Goal: Task Accomplishment & Management: Complete application form

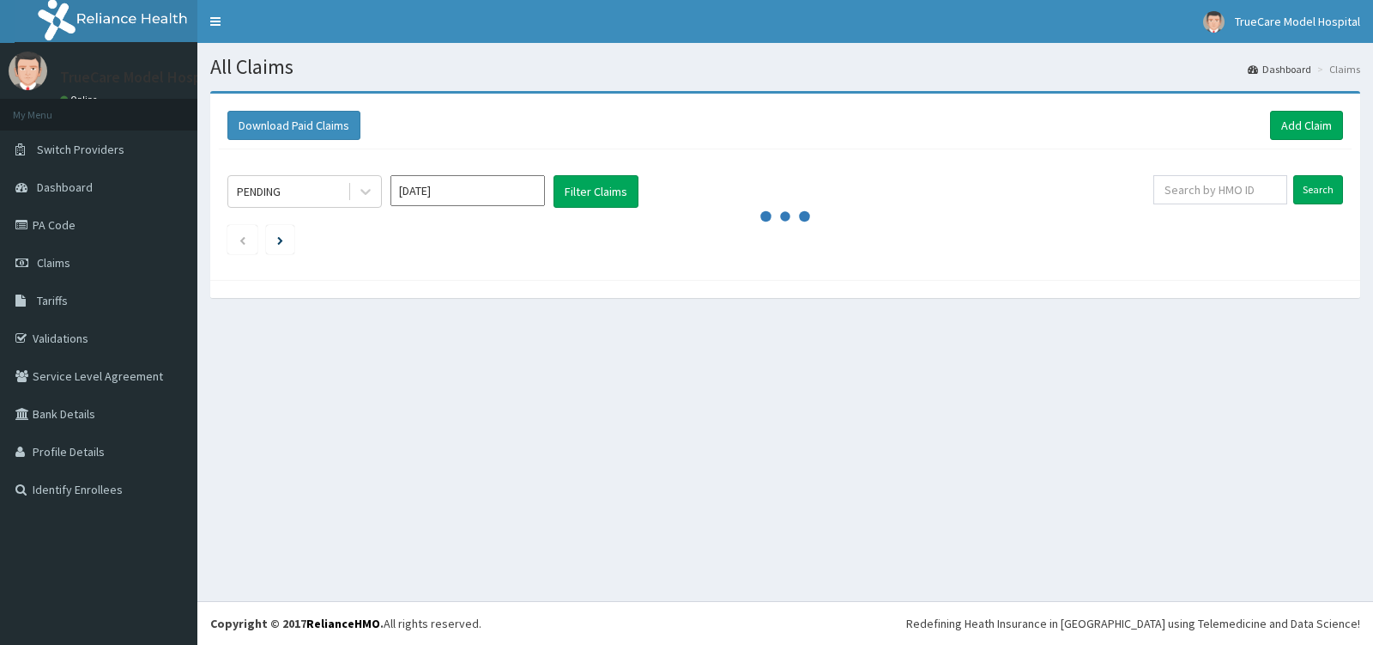
click at [68, 336] on link "Validations" at bounding box center [98, 338] width 197 height 38
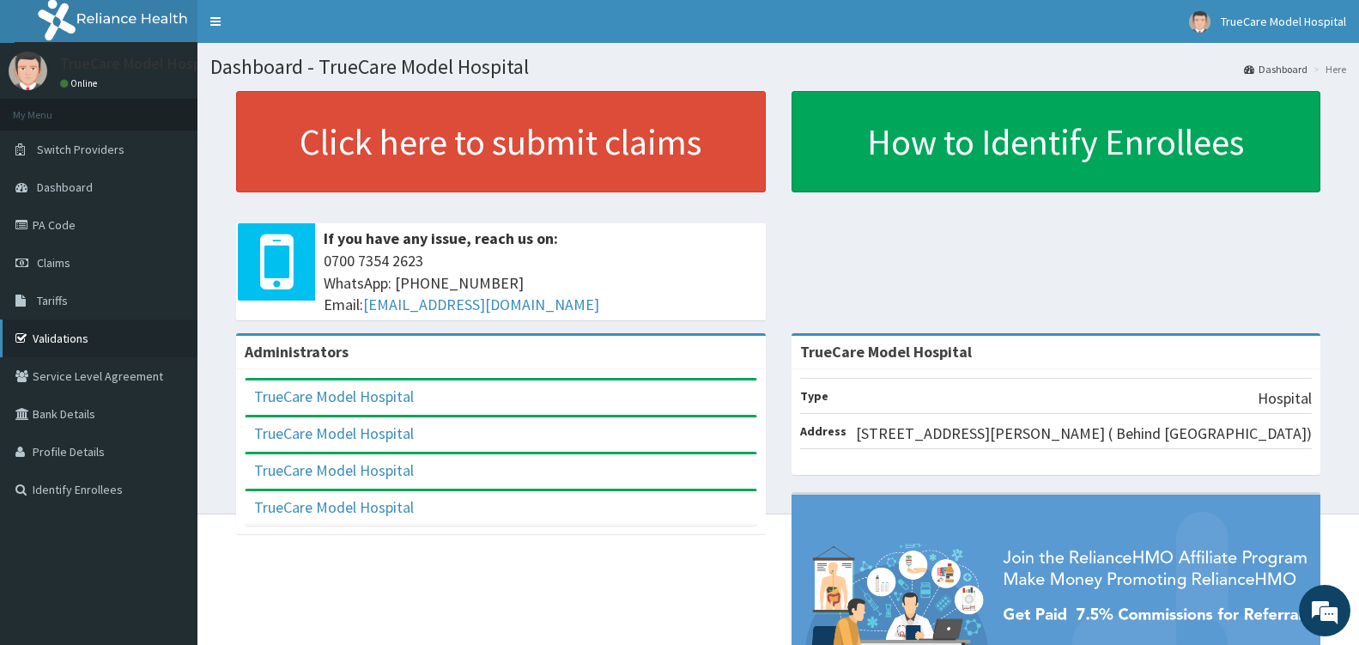
click at [73, 347] on link "Validations" at bounding box center [98, 338] width 197 height 38
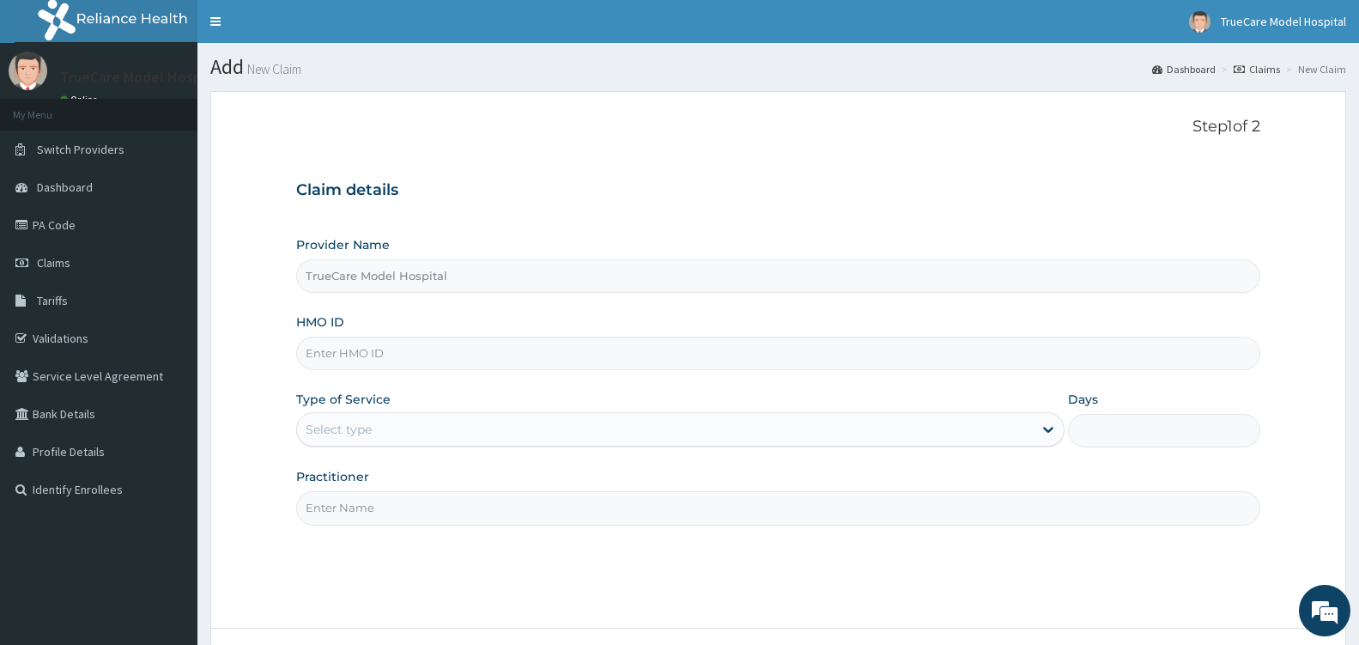
click at [639, 349] on input "HMO ID" at bounding box center [778, 352] width 964 height 33
type input "TMT/10105/B"
click at [472, 422] on div "Select type" at bounding box center [665, 428] width 736 height 27
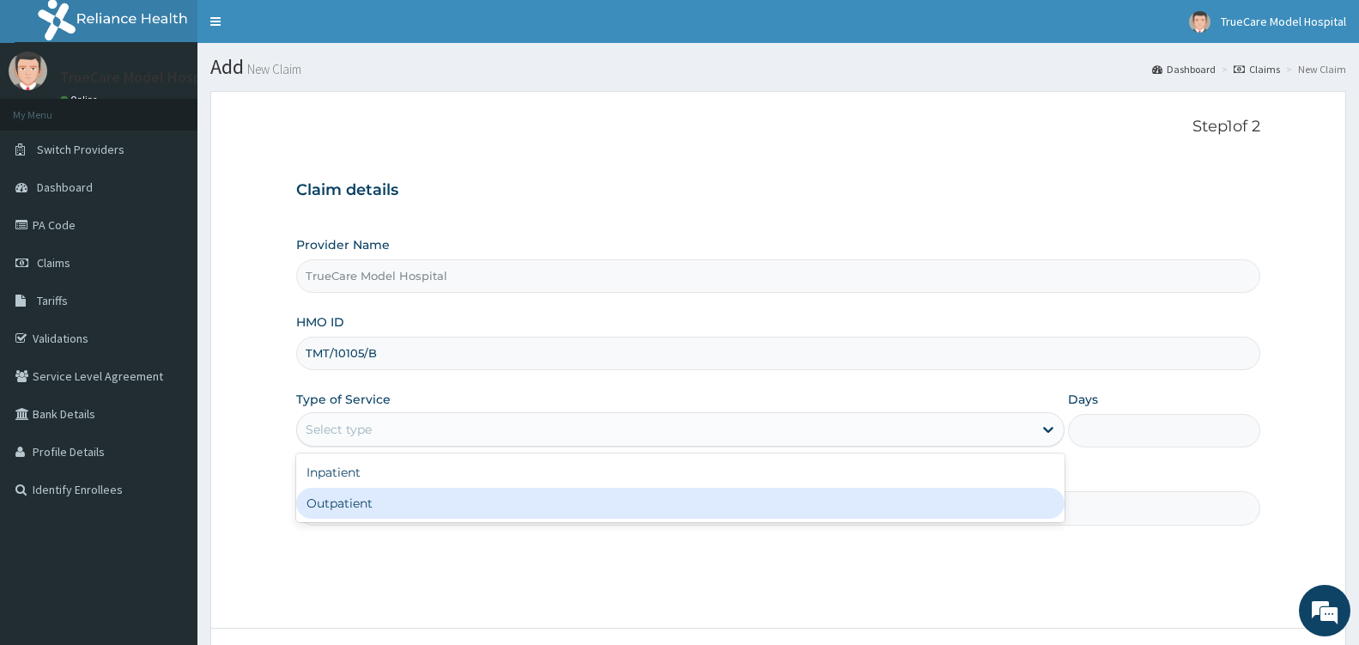
click at [439, 498] on div "Outpatient" at bounding box center [680, 503] width 768 height 31
type input "1"
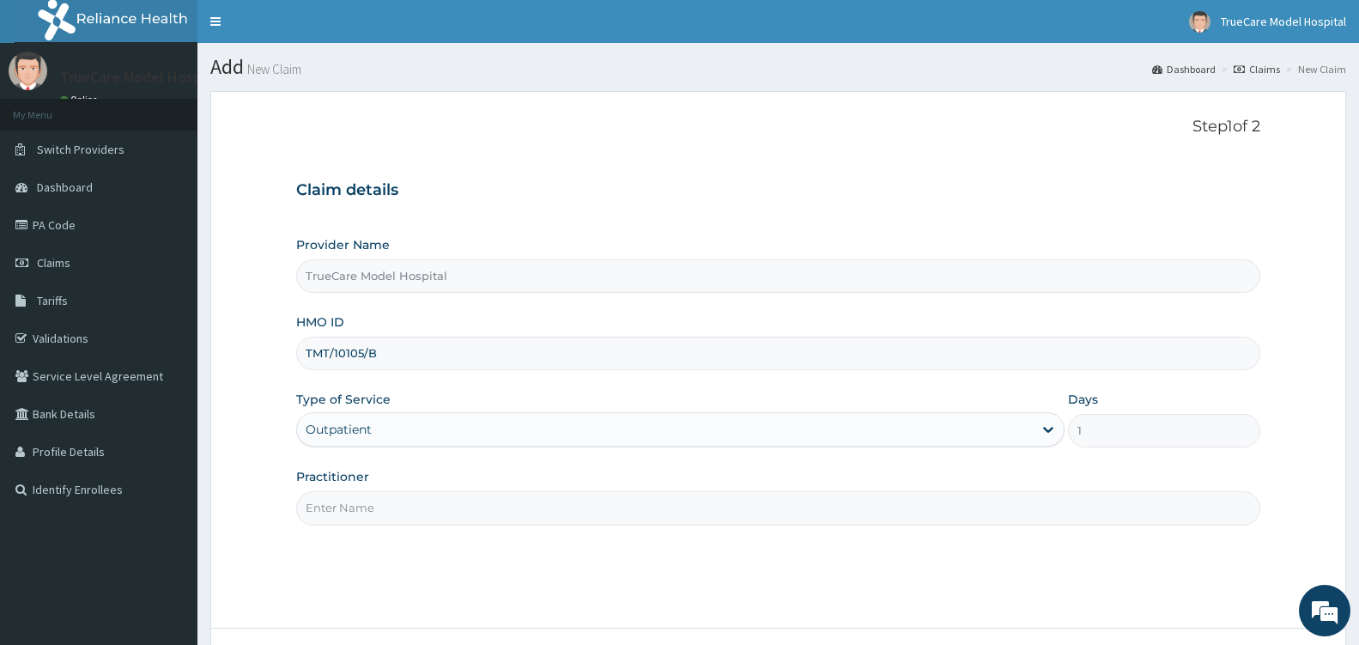
click at [450, 507] on input "Practitioner" at bounding box center [778, 507] width 964 height 33
type input "DR SOSANYA"
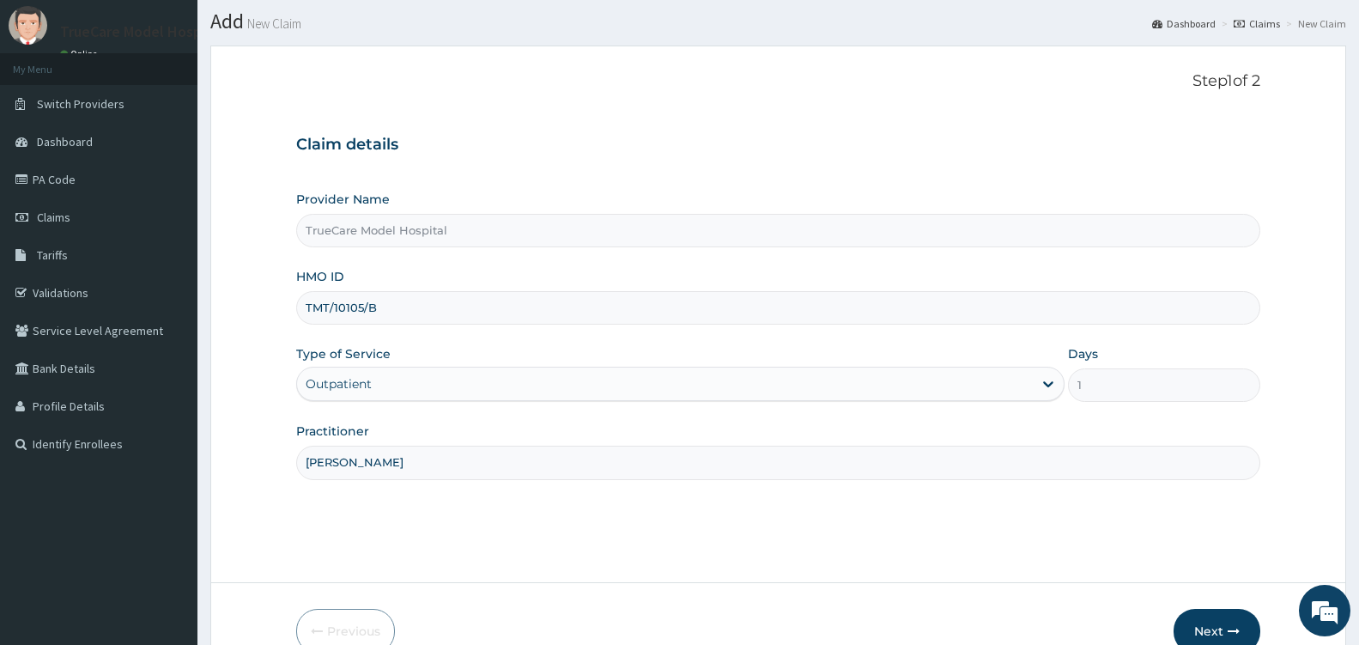
scroll to position [137, 0]
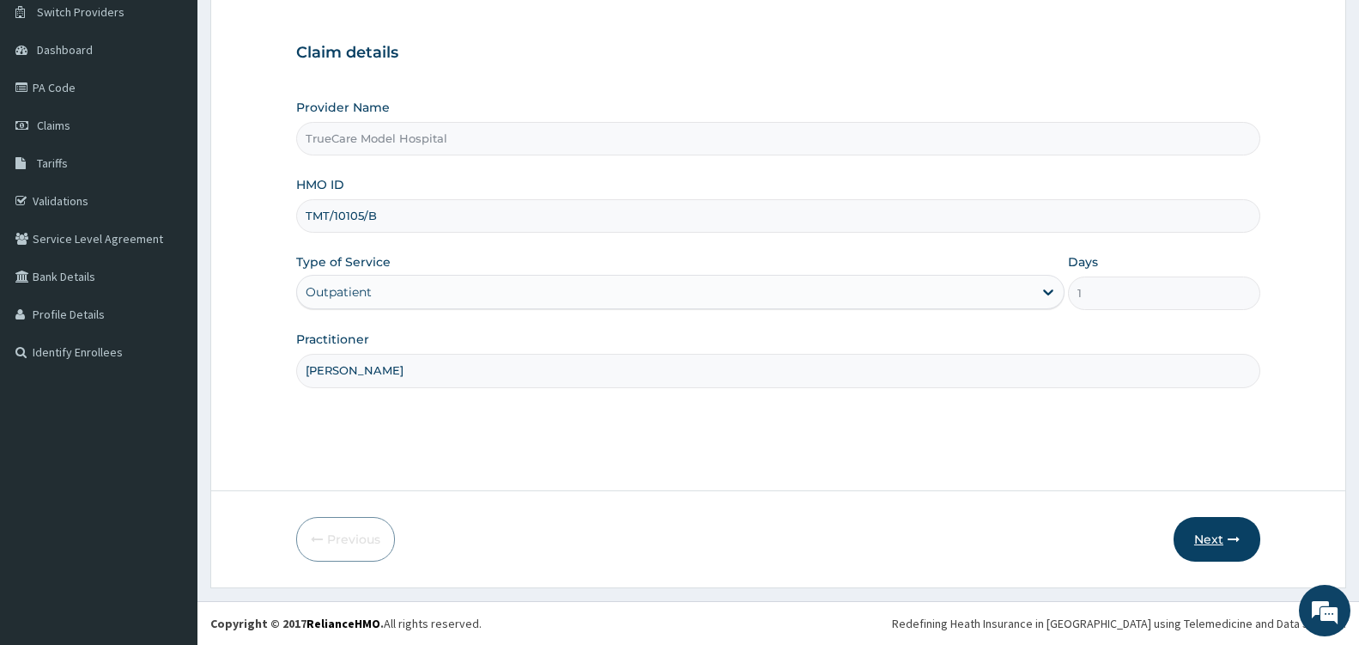
click at [1202, 543] on button "Next" at bounding box center [1216, 539] width 87 height 45
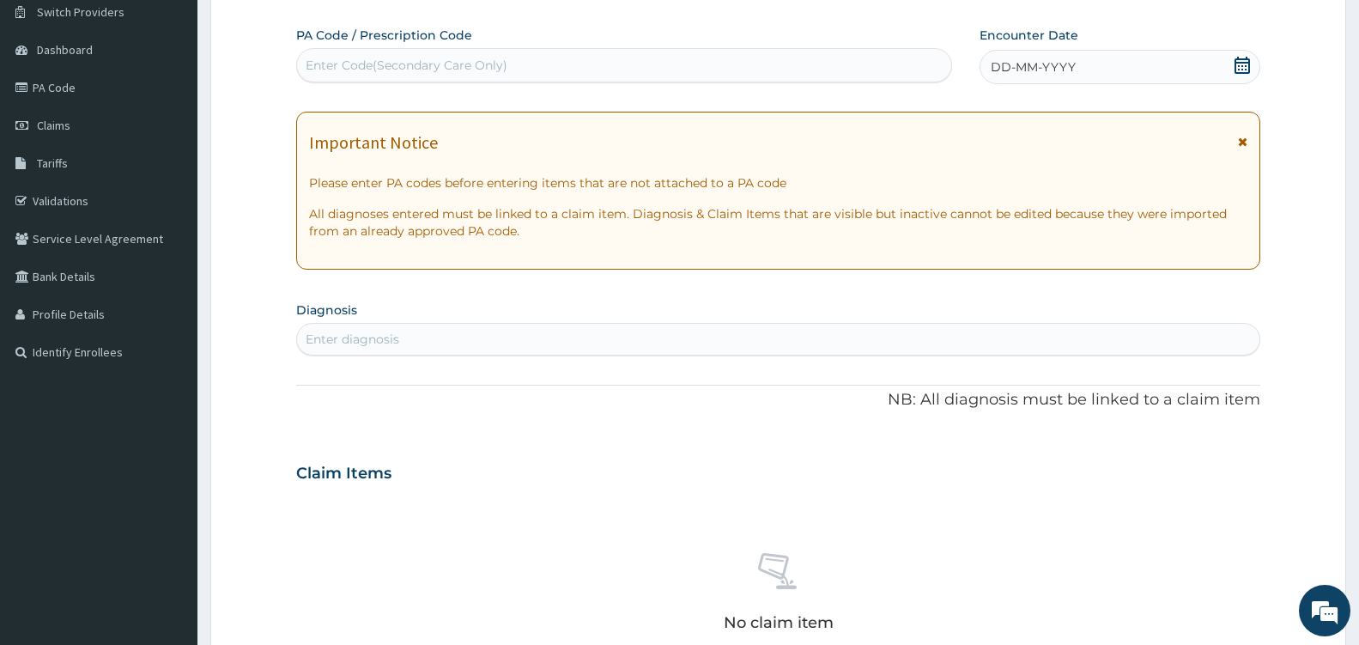
click at [1242, 59] on icon at bounding box center [1241, 65] width 15 height 17
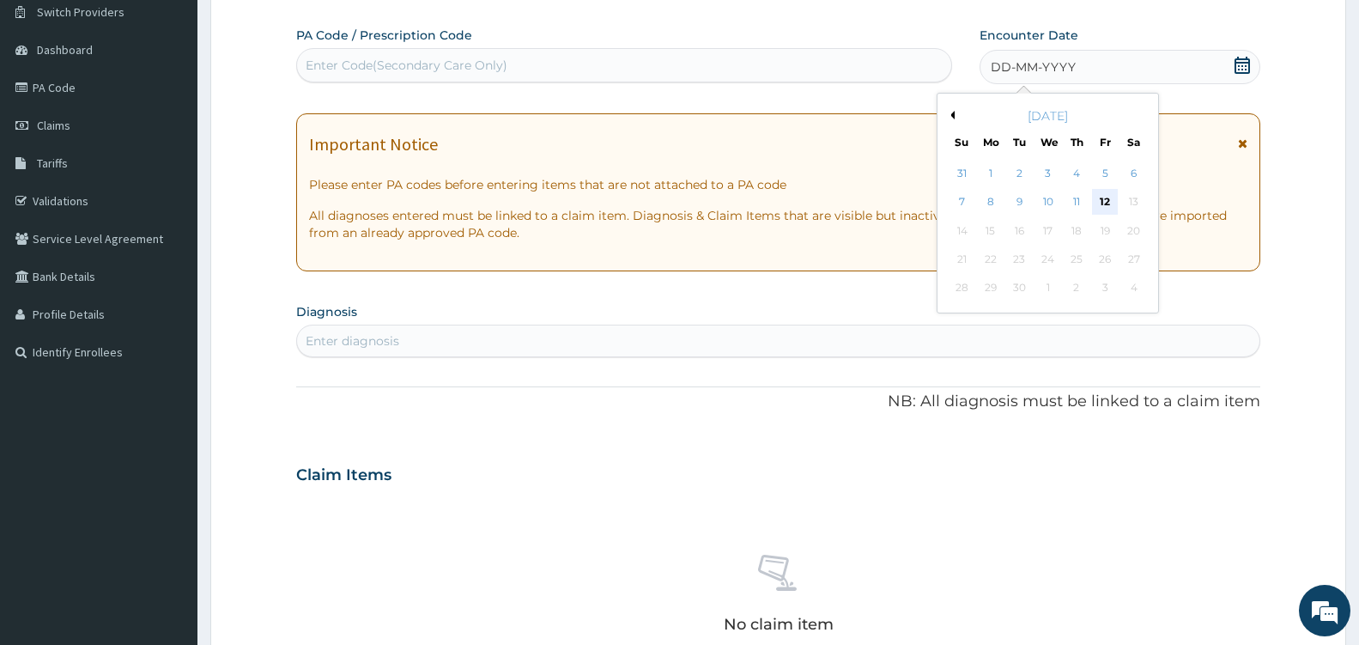
click at [1099, 195] on div "12" at bounding box center [1105, 203] width 26 height 26
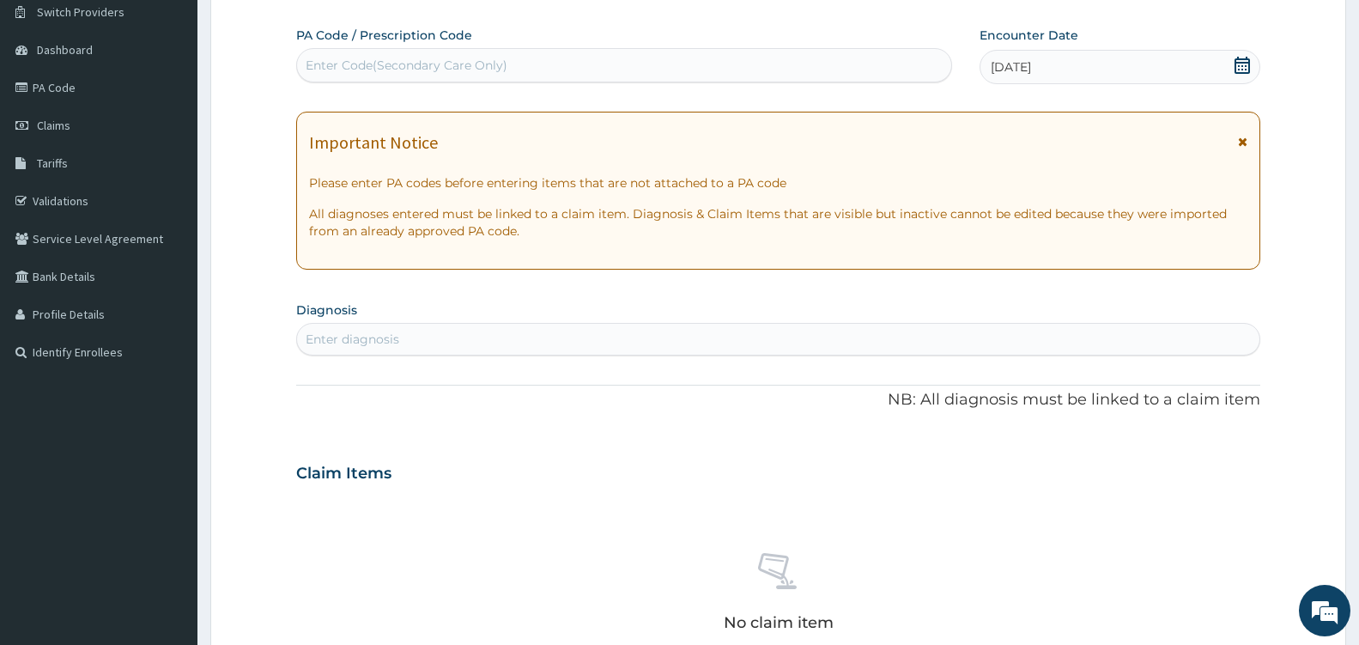
click at [566, 334] on div "Enter diagnosis" at bounding box center [778, 338] width 962 height 27
type input "UPPER RESPI"
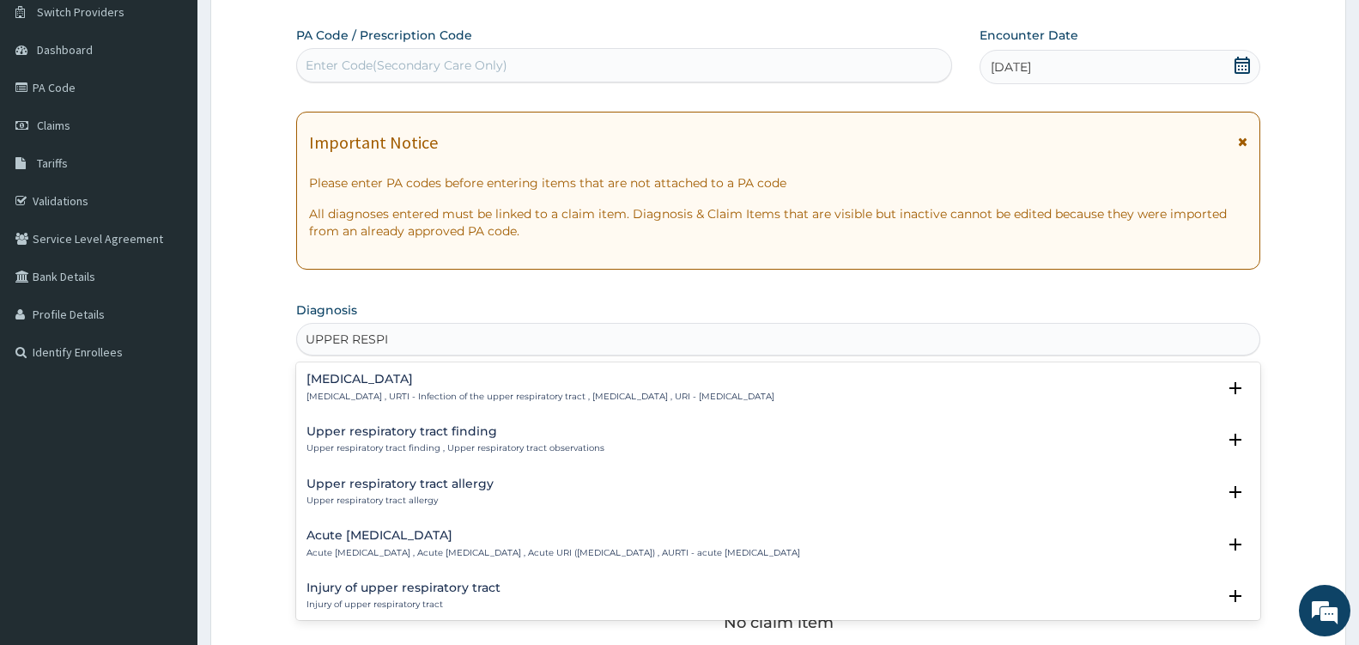
click at [444, 383] on h4 "Upper respiratory infection" at bounding box center [540, 379] width 468 height 13
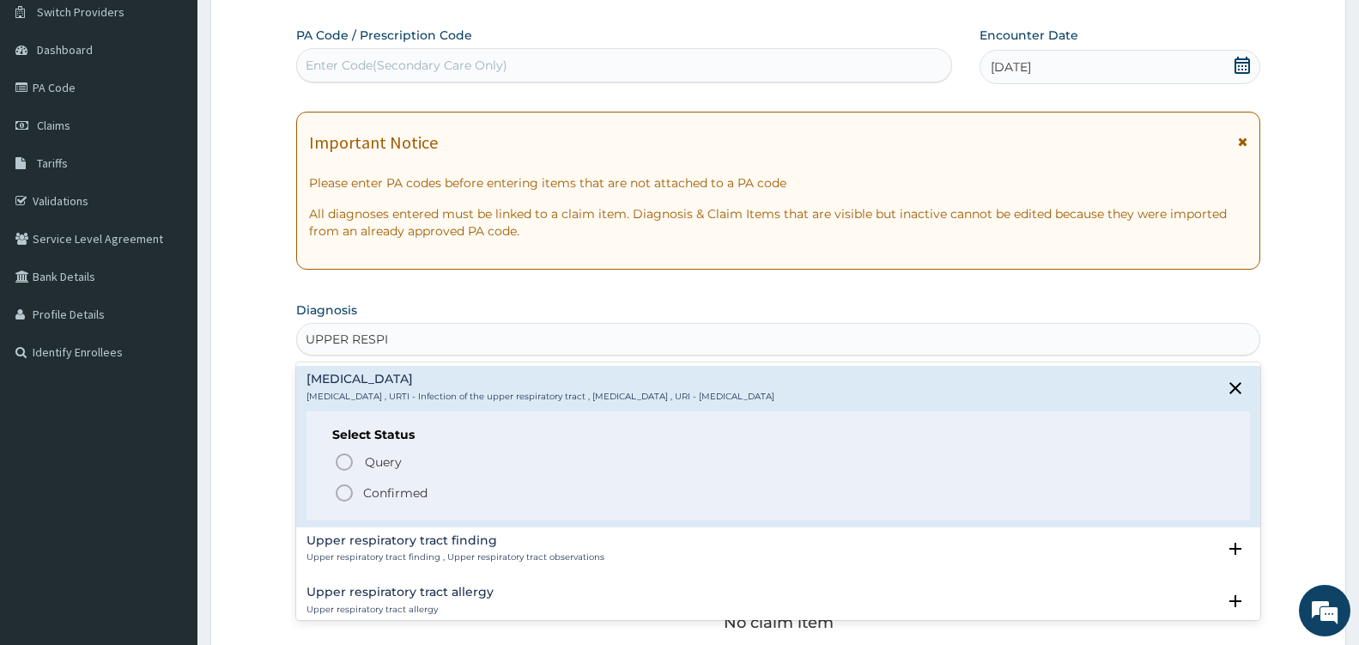
click at [342, 492] on icon "status option filled" at bounding box center [344, 492] width 21 height 21
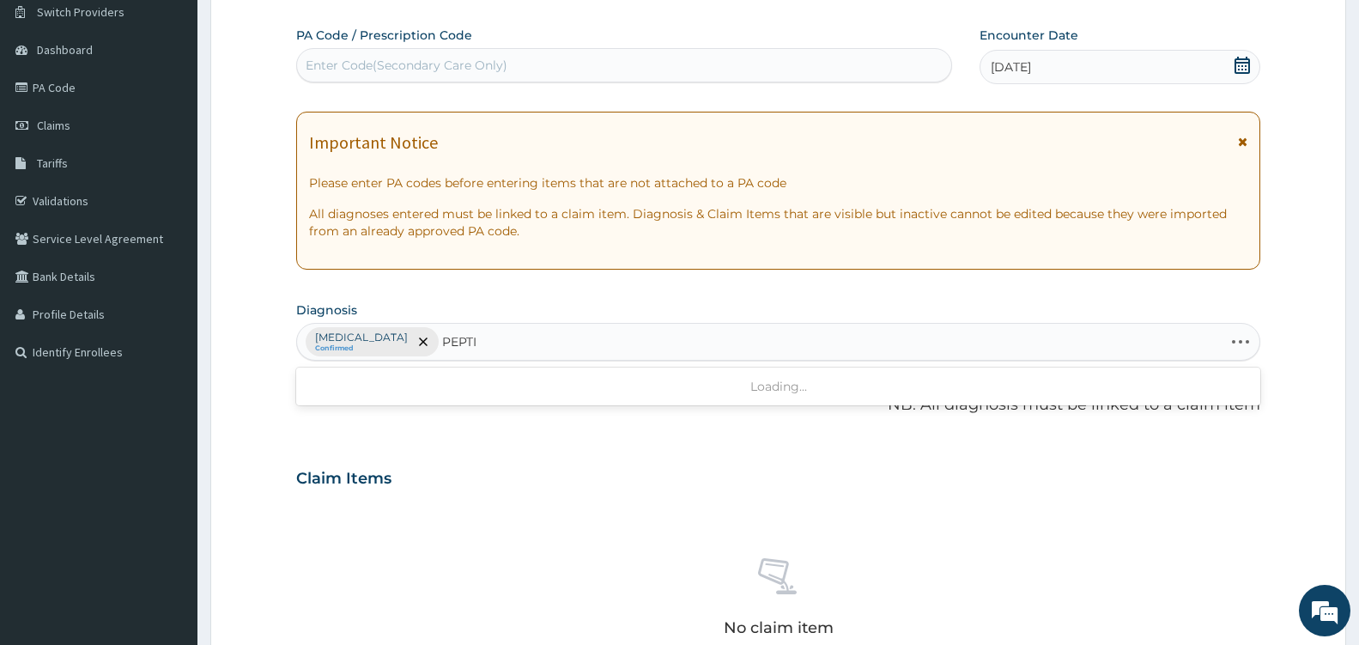
type input "PEPTIC"
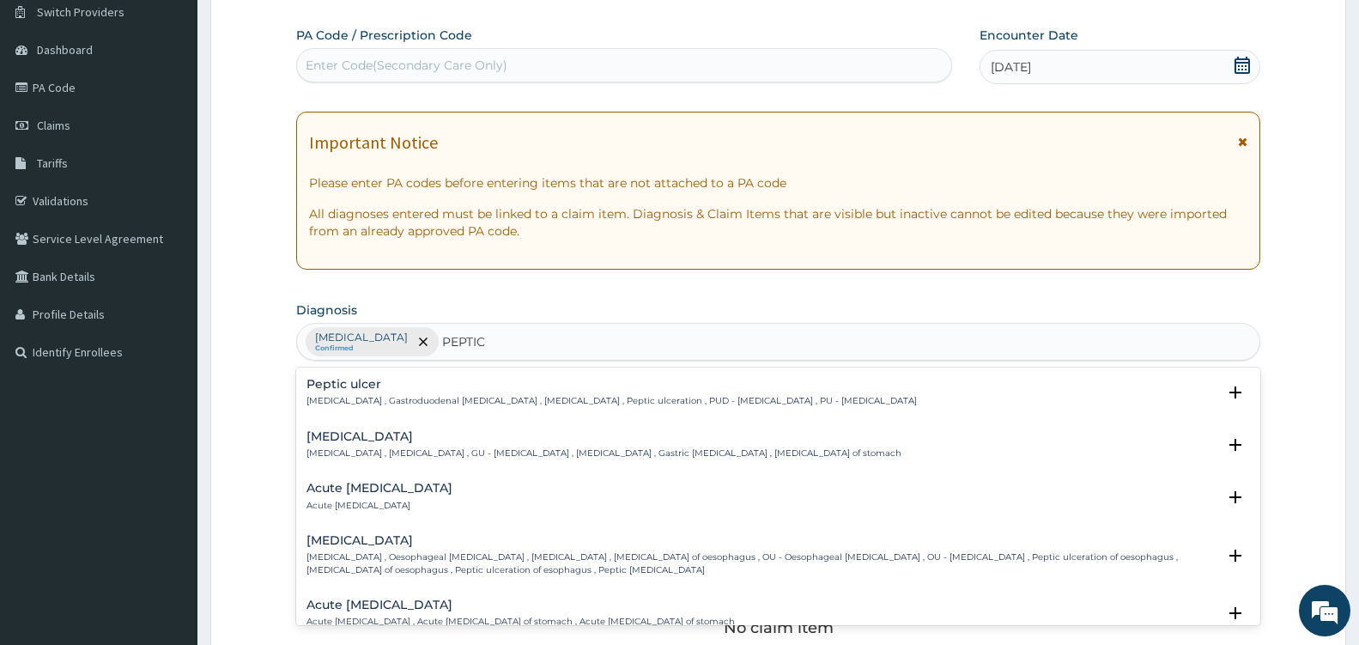
click at [365, 397] on p "Peptic ulcer , Gastroduodenal ulcer , Peptic ulcer disease , Peptic ulceration …" at bounding box center [611, 401] width 610 height 12
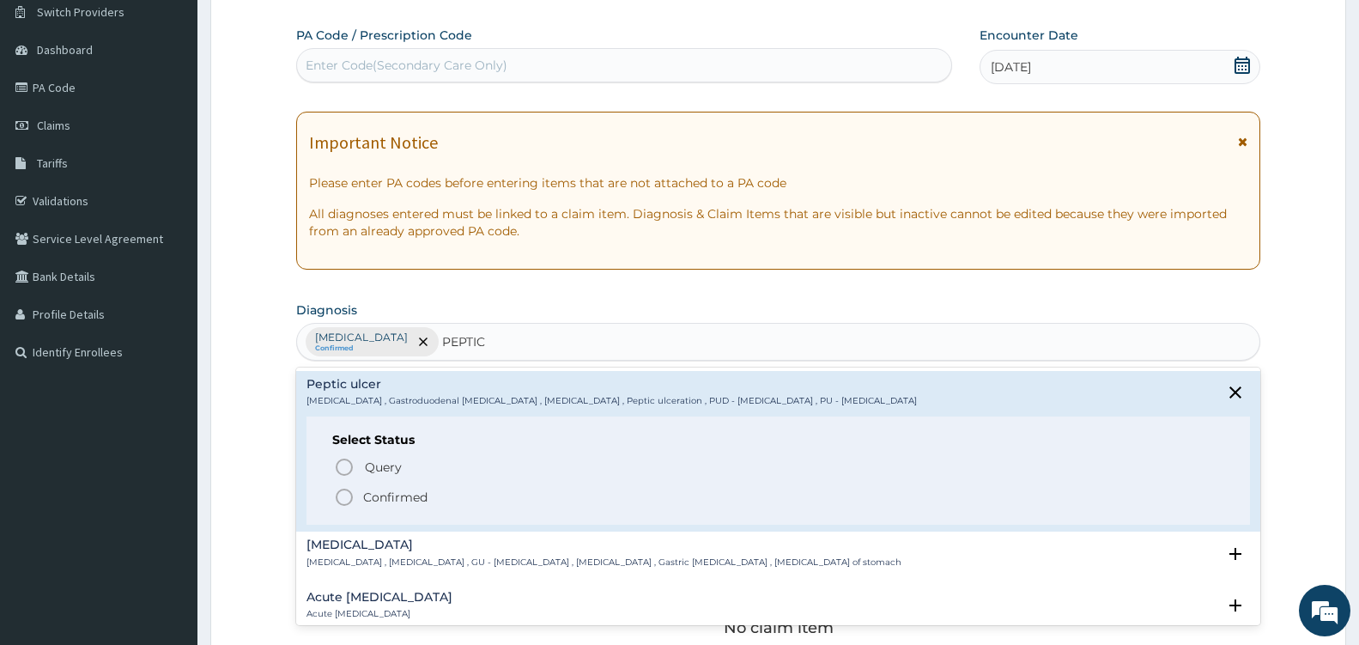
click at [346, 495] on icon "status option filled" at bounding box center [344, 497] width 21 height 21
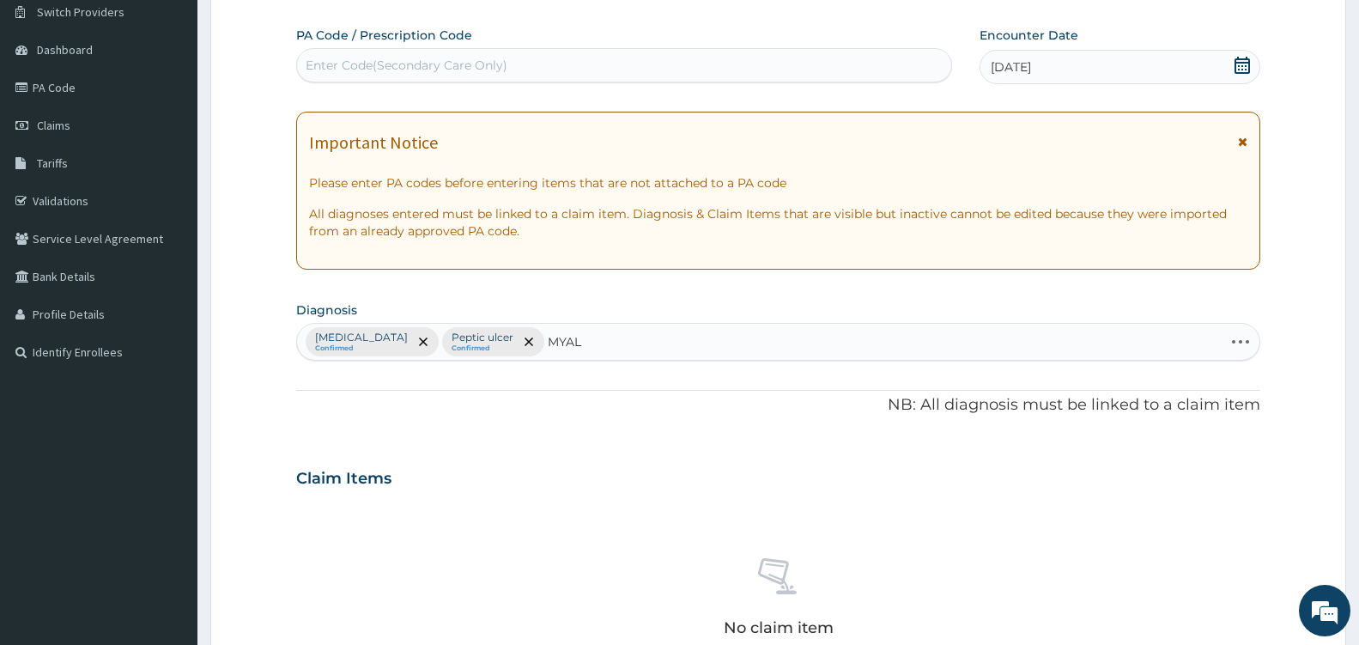
type input "MYALG"
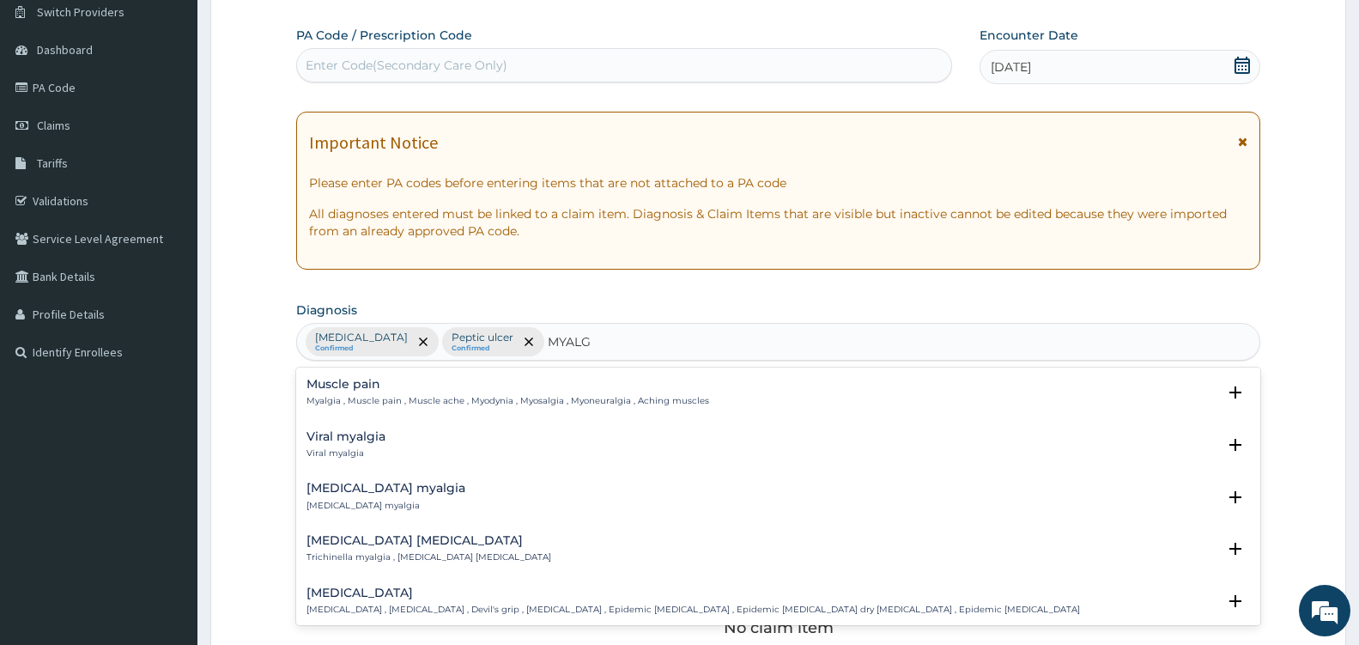
click at [329, 398] on p "Myalgia , Muscle pain , Muscle ache , Myodynia , Myosalgia , Myoneuralgia , Ach…" at bounding box center [507, 401] width 403 height 12
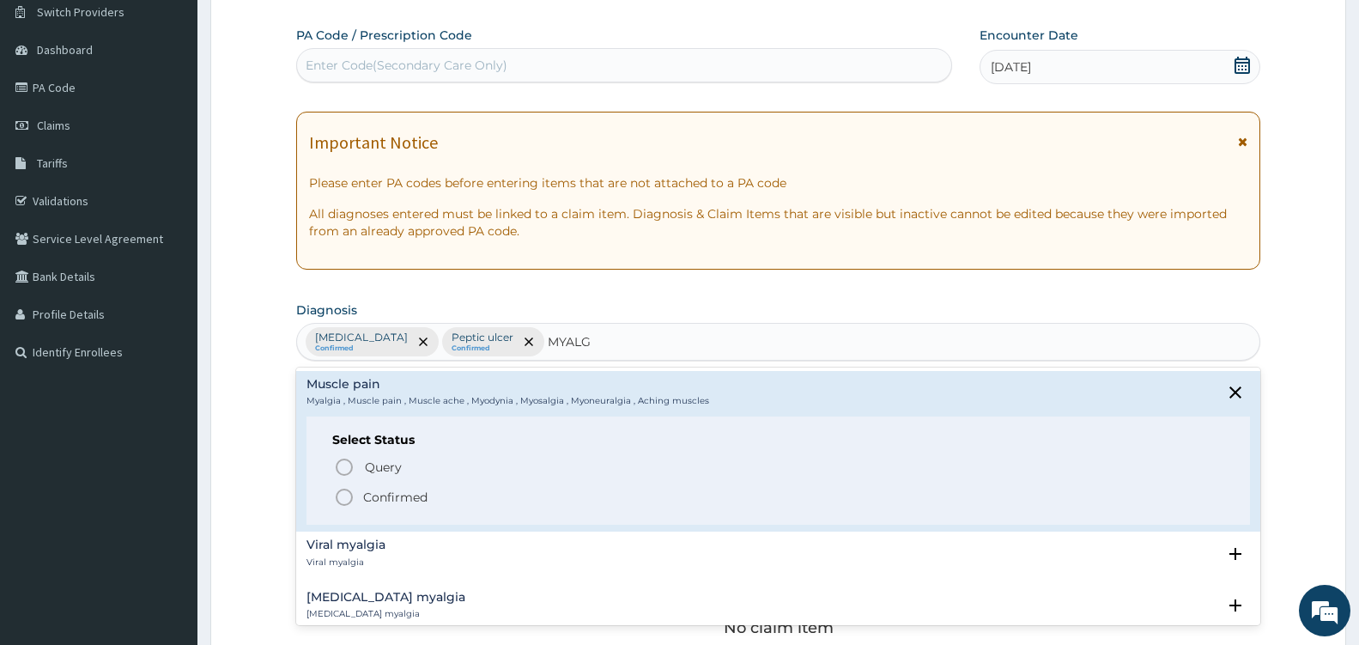
click at [343, 494] on icon "status option filled" at bounding box center [344, 497] width 21 height 21
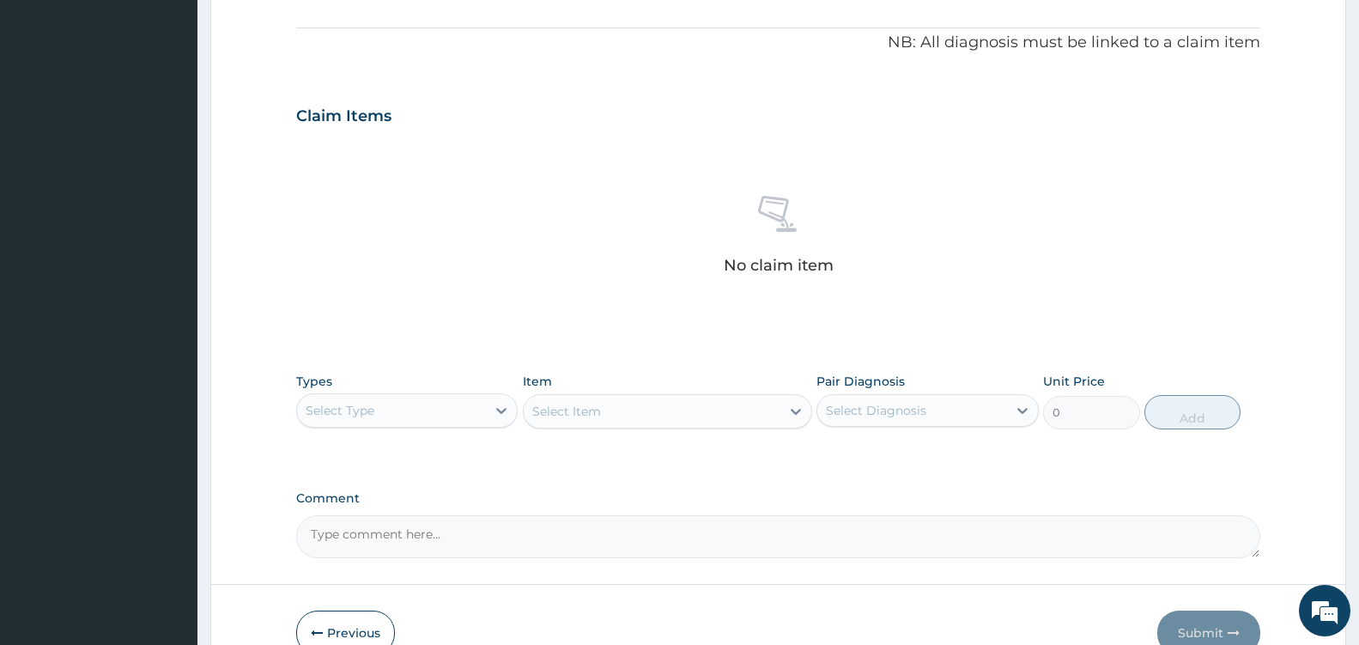
scroll to position [593, 0]
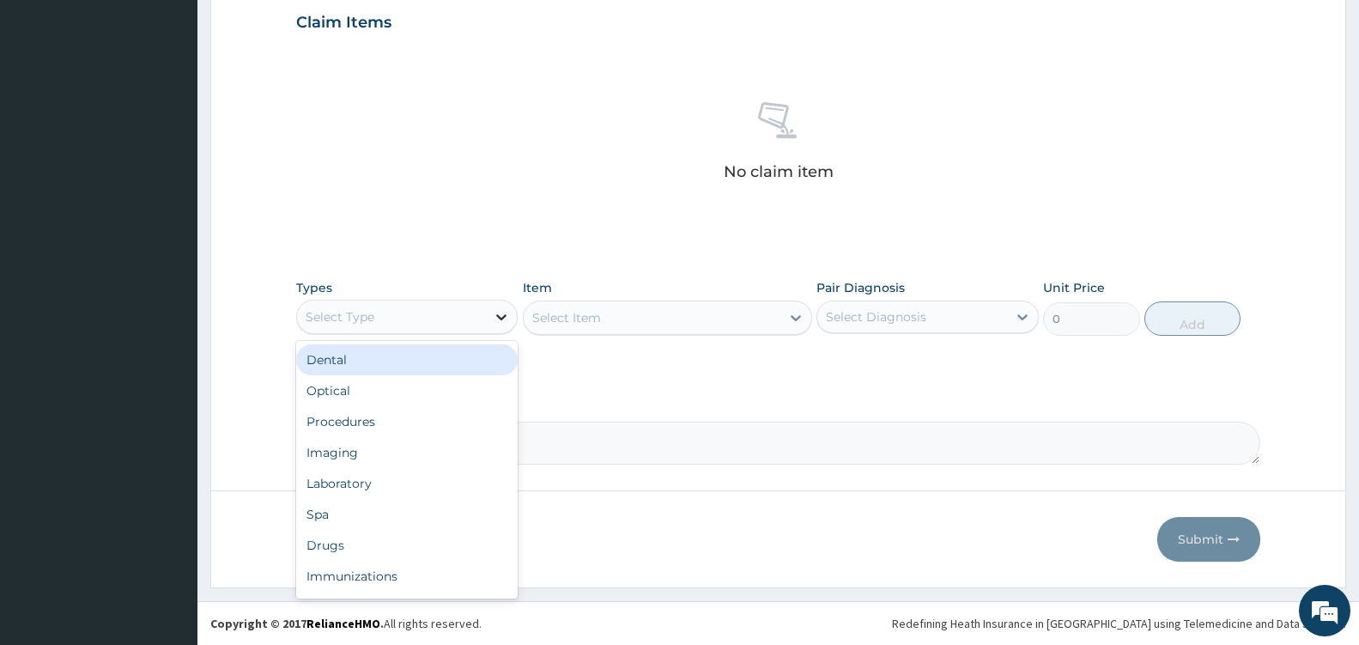
click at [506, 323] on icon at bounding box center [501, 316] width 17 height 17
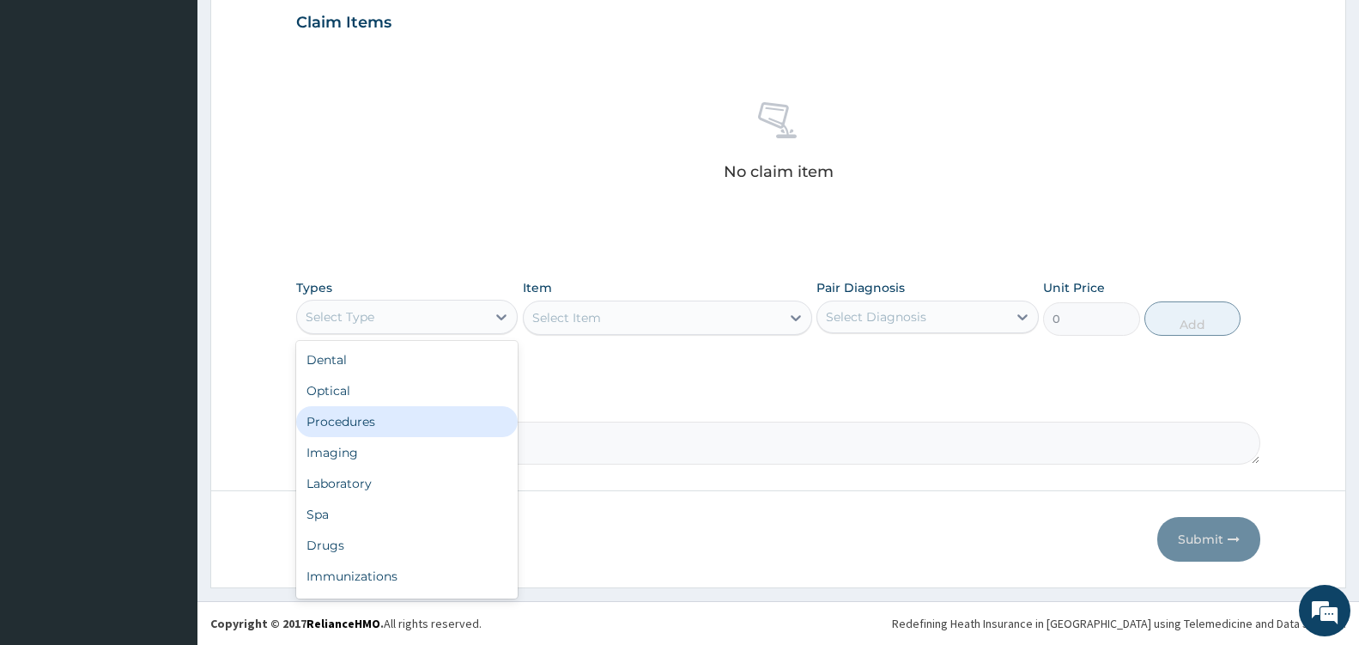
click at [393, 421] on div "Procedures" at bounding box center [406, 421] width 221 height 31
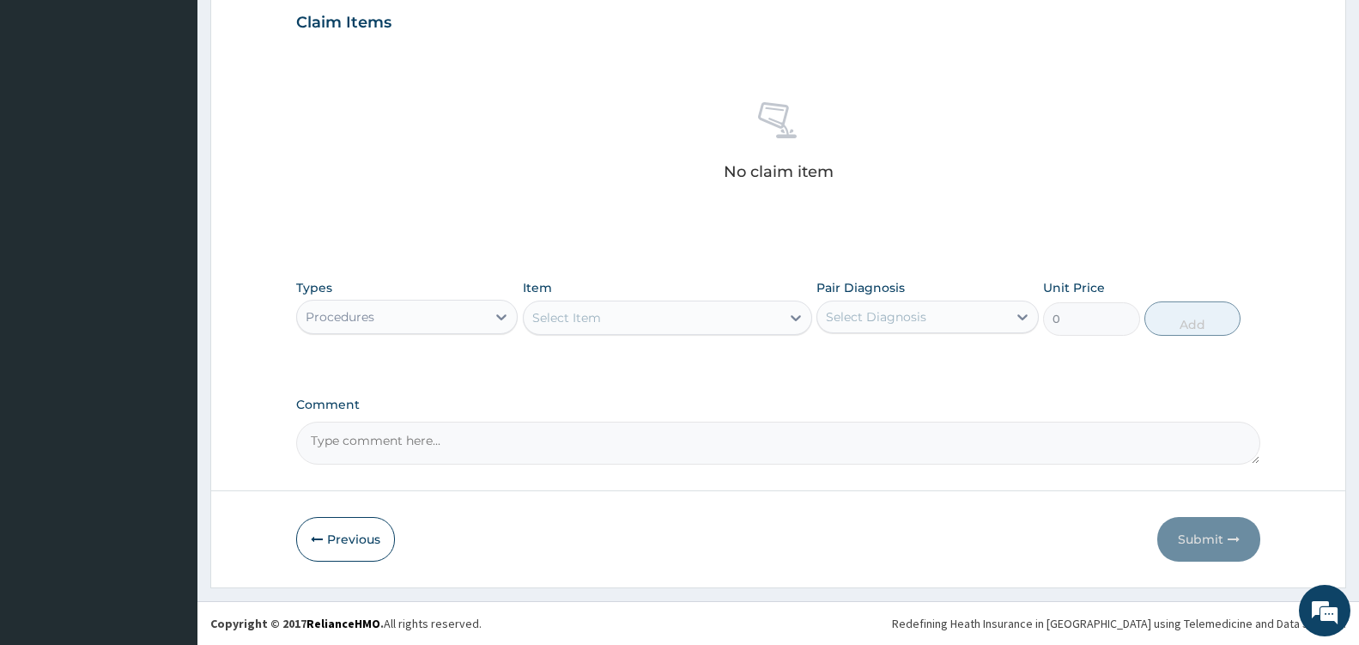
click at [772, 316] on div "Select Item" at bounding box center [652, 317] width 257 height 27
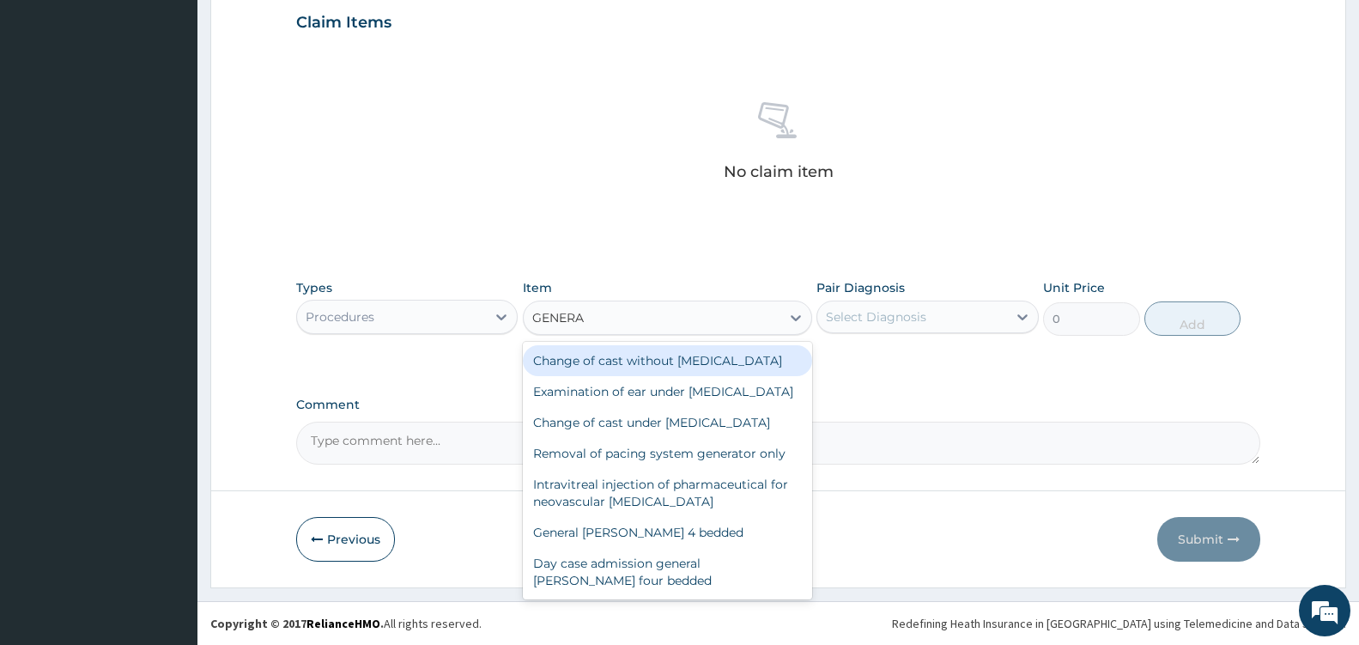
type input "GENERAL"
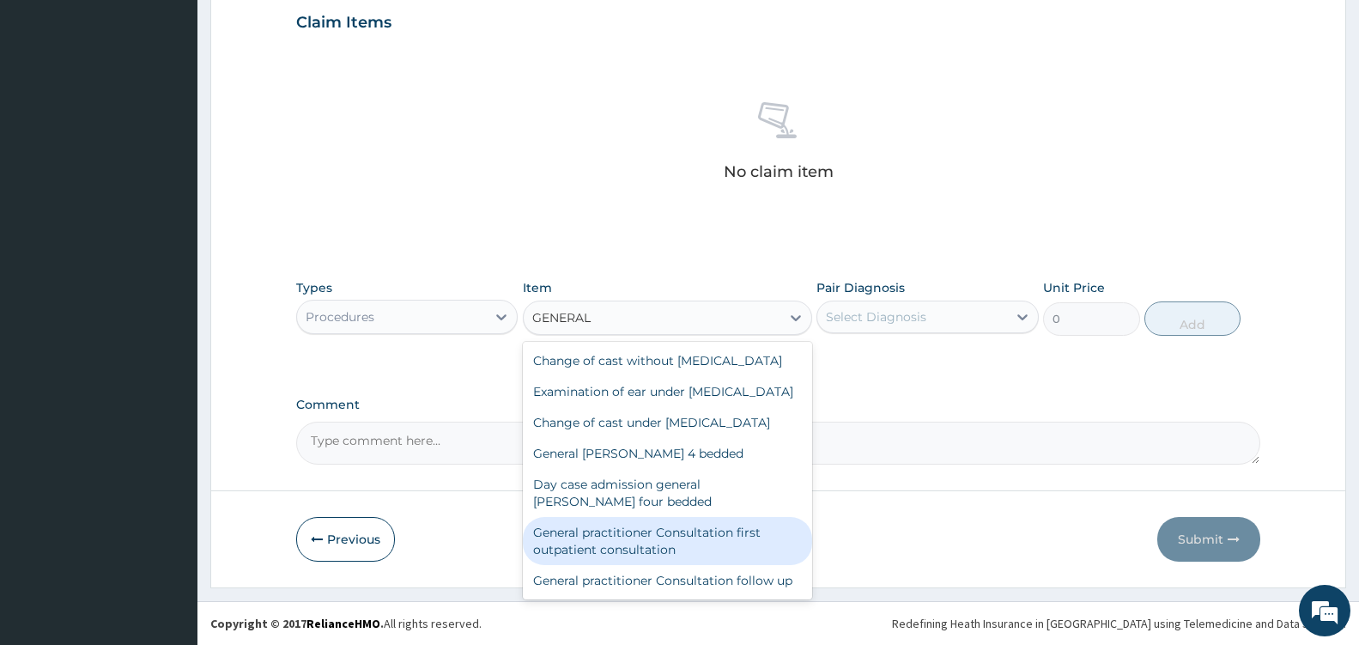
click at [640, 565] on div "General practitioner Consultation first outpatient consultation" at bounding box center [667, 541] width 289 height 48
type input "3600"
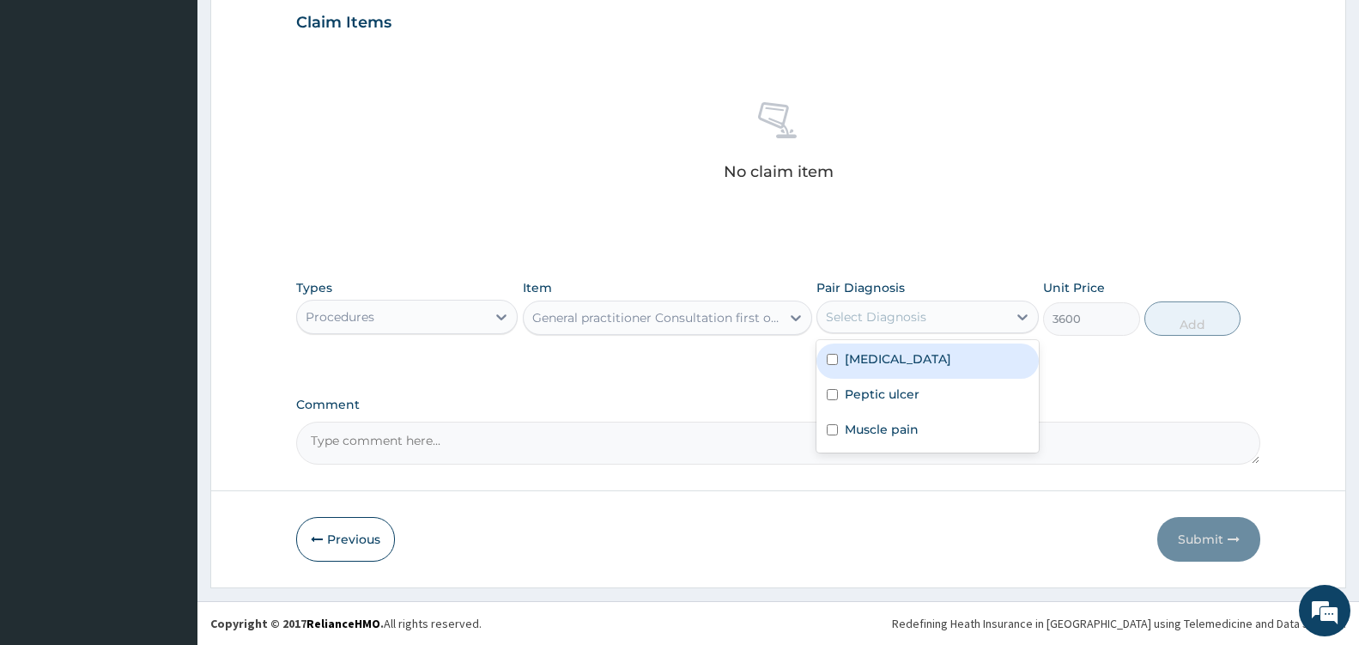
click at [1001, 314] on div "Select Diagnosis" at bounding box center [911, 316] width 189 height 27
click at [945, 357] on label "Upper respiratory infection" at bounding box center [898, 358] width 106 height 17
checkbox input "true"
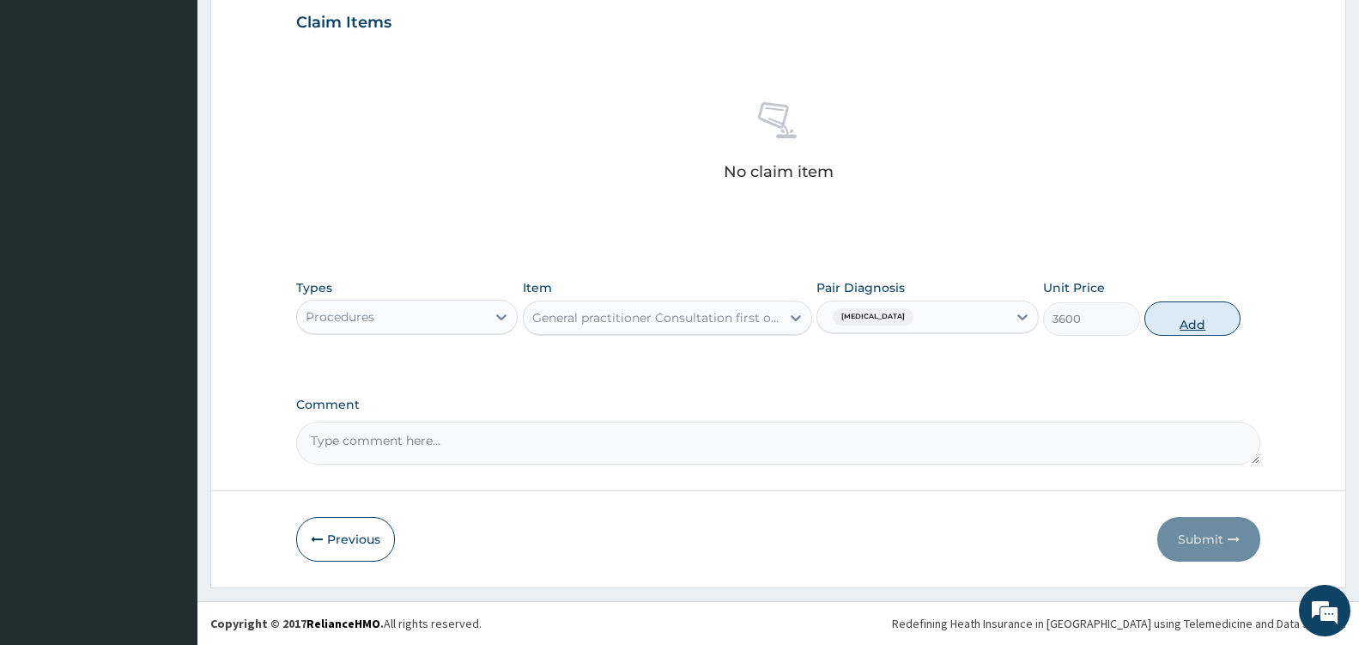
click at [1184, 324] on button "Add" at bounding box center [1192, 318] width 96 height 34
type input "0"
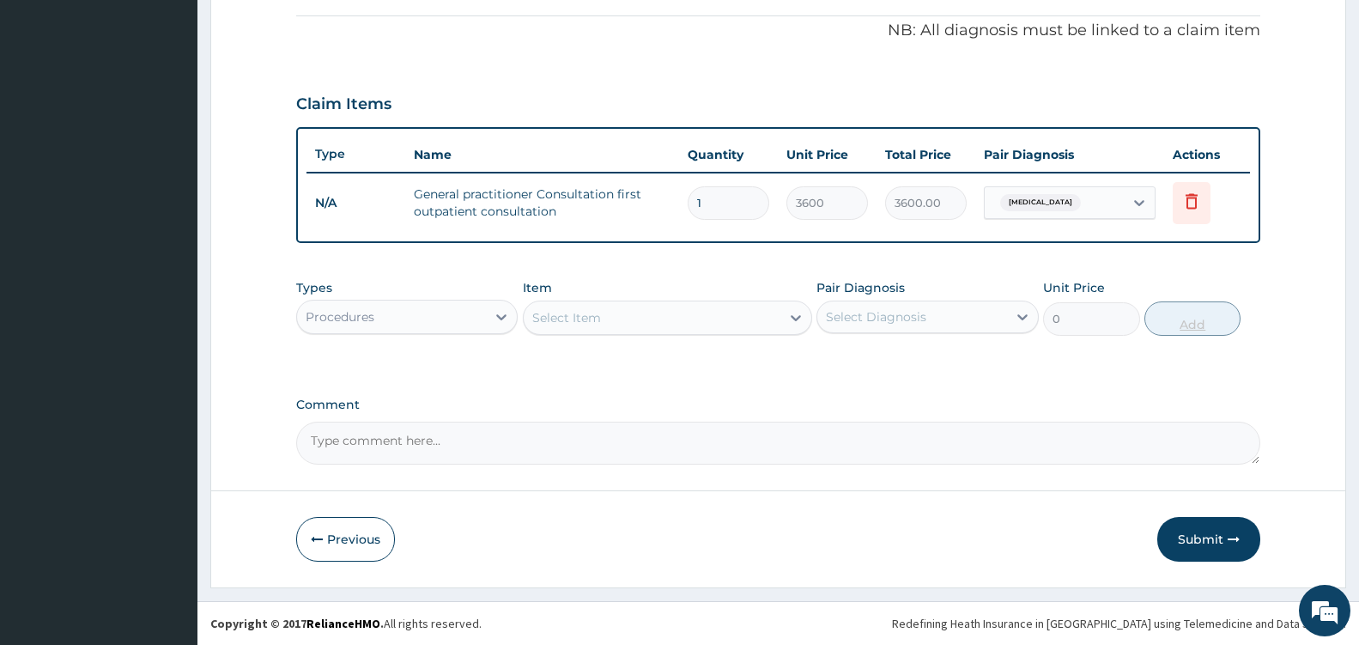
scroll to position [512, 0]
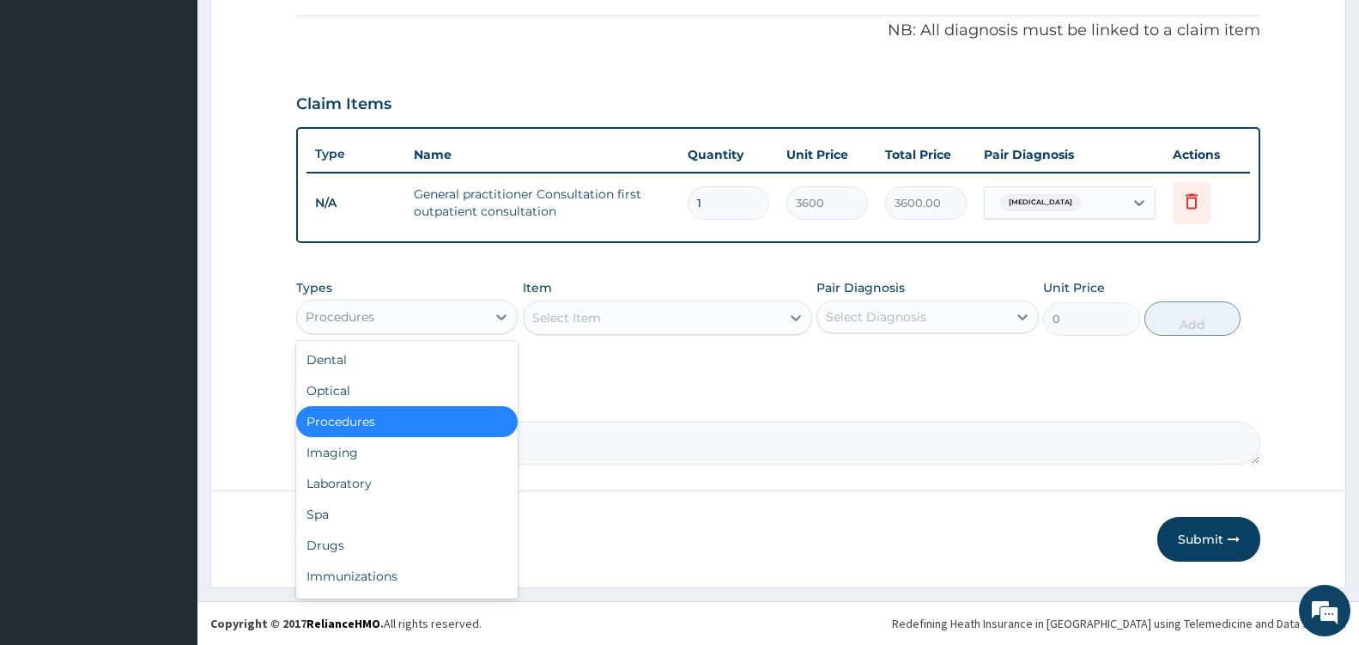
click at [471, 316] on div "Procedures" at bounding box center [391, 316] width 189 height 27
click at [345, 543] on div "Drugs" at bounding box center [406, 545] width 221 height 31
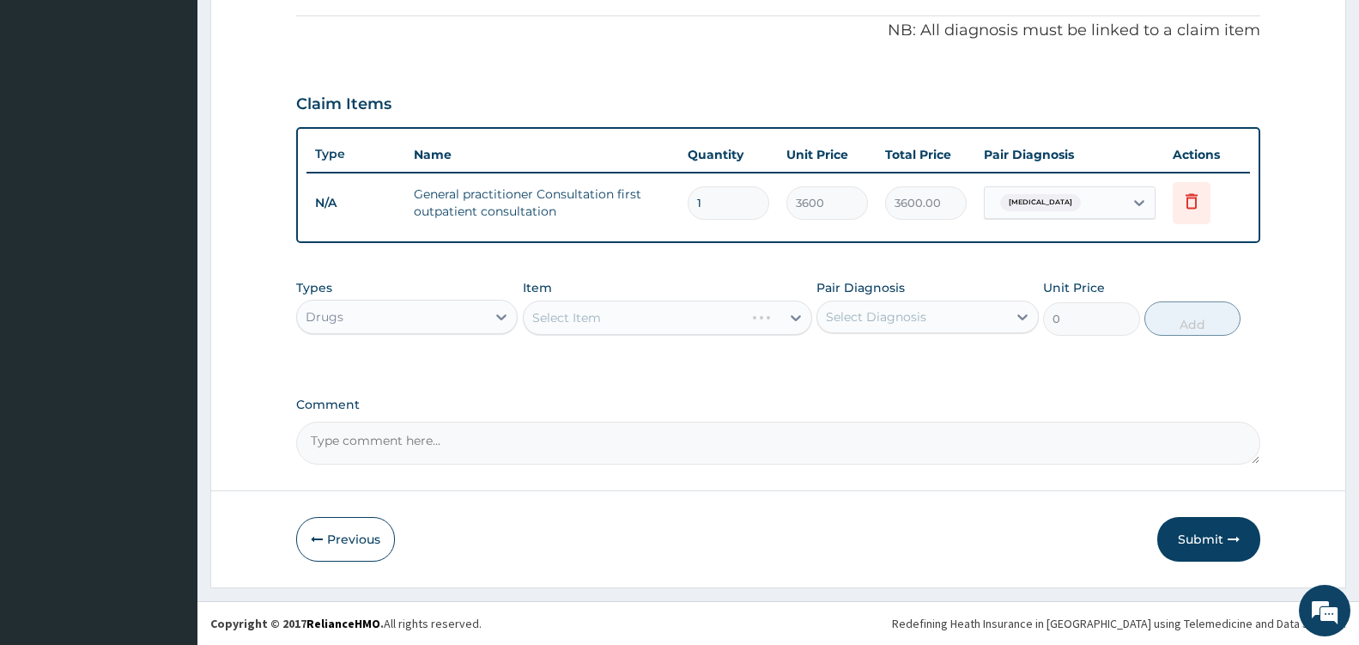
click at [781, 317] on div "Select Item" at bounding box center [667, 317] width 289 height 34
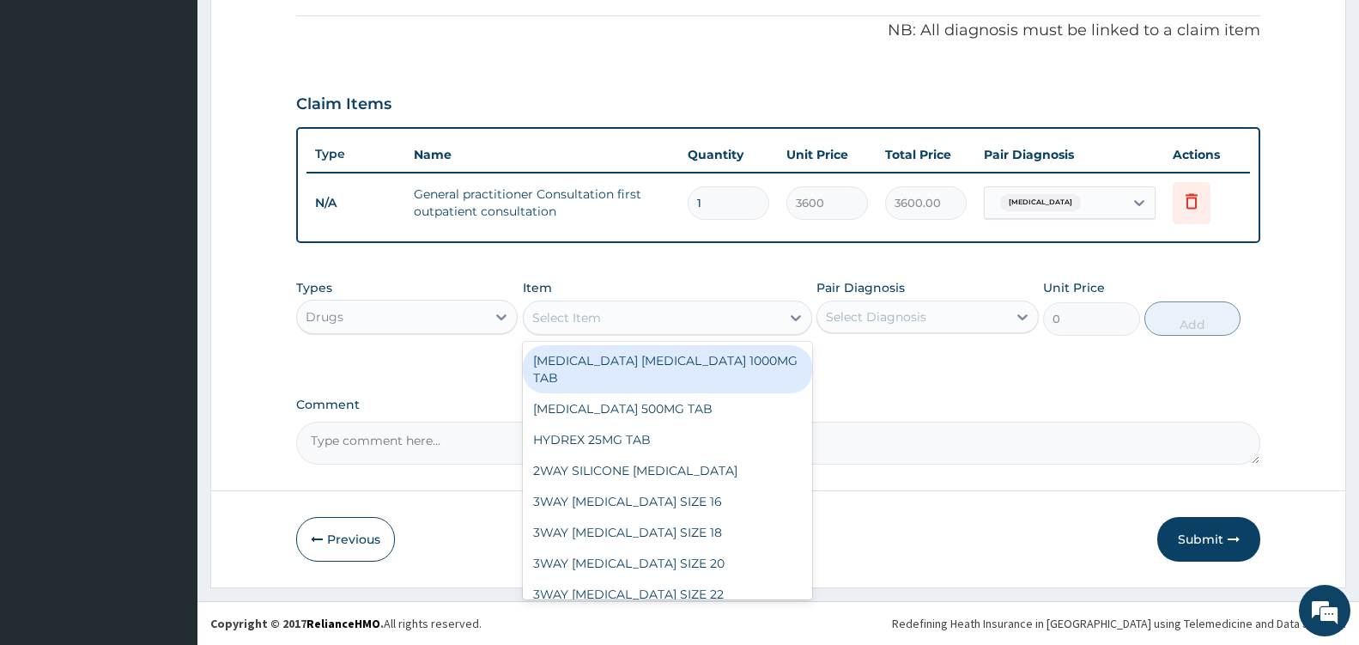
click at [781, 317] on div at bounding box center [795, 317] width 31 height 31
type input "AMOX"
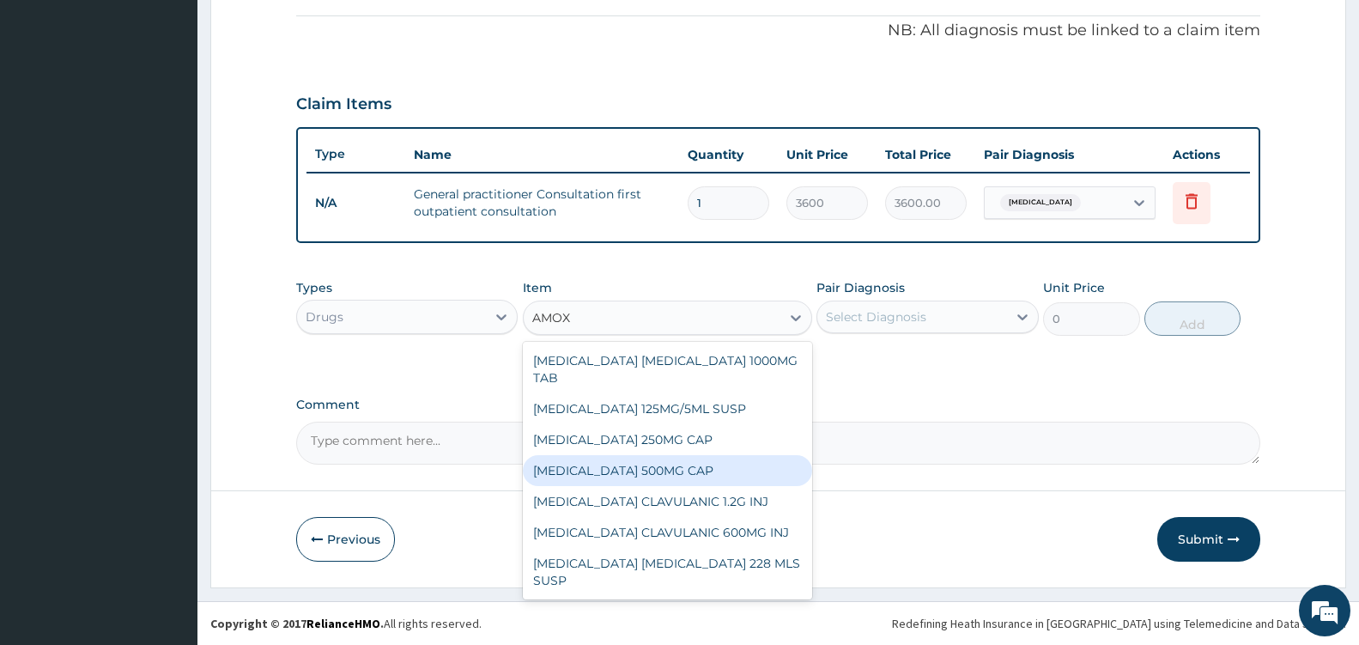
click at [656, 469] on div "AMOXICILLIN 500MG CAP" at bounding box center [667, 470] width 289 height 31
type input "35"
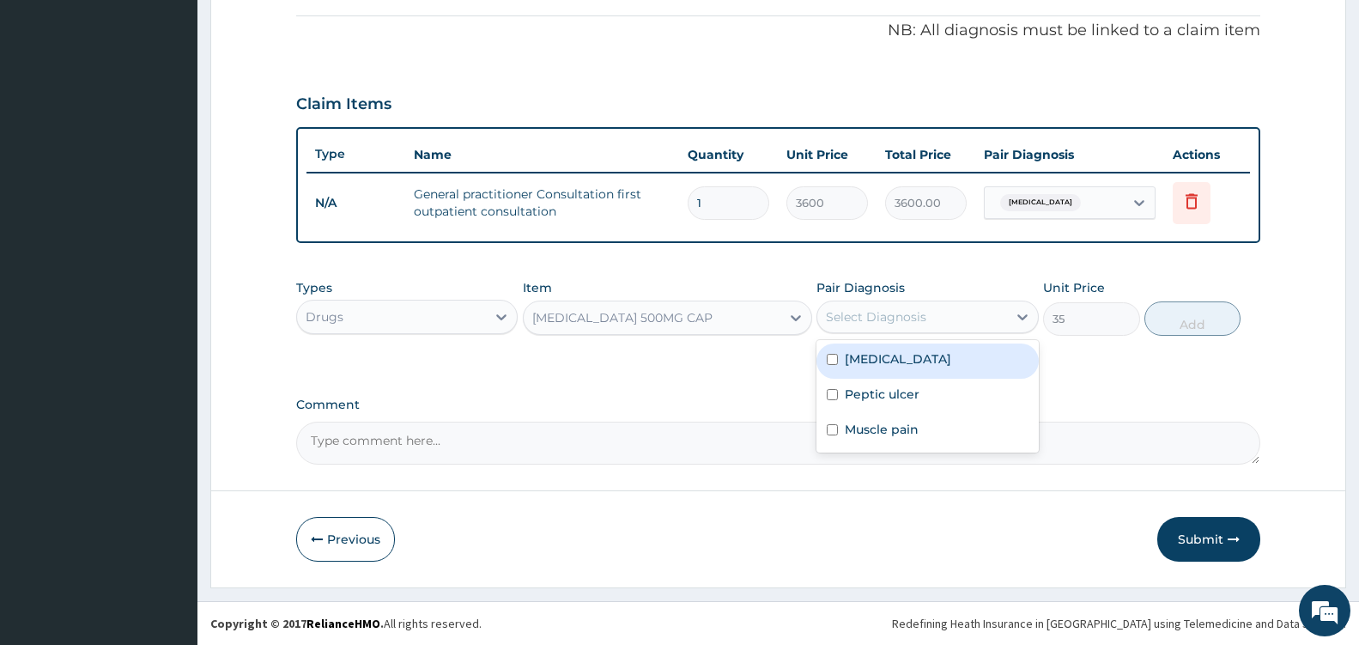
click at [997, 325] on div "Select Diagnosis" at bounding box center [911, 316] width 189 height 27
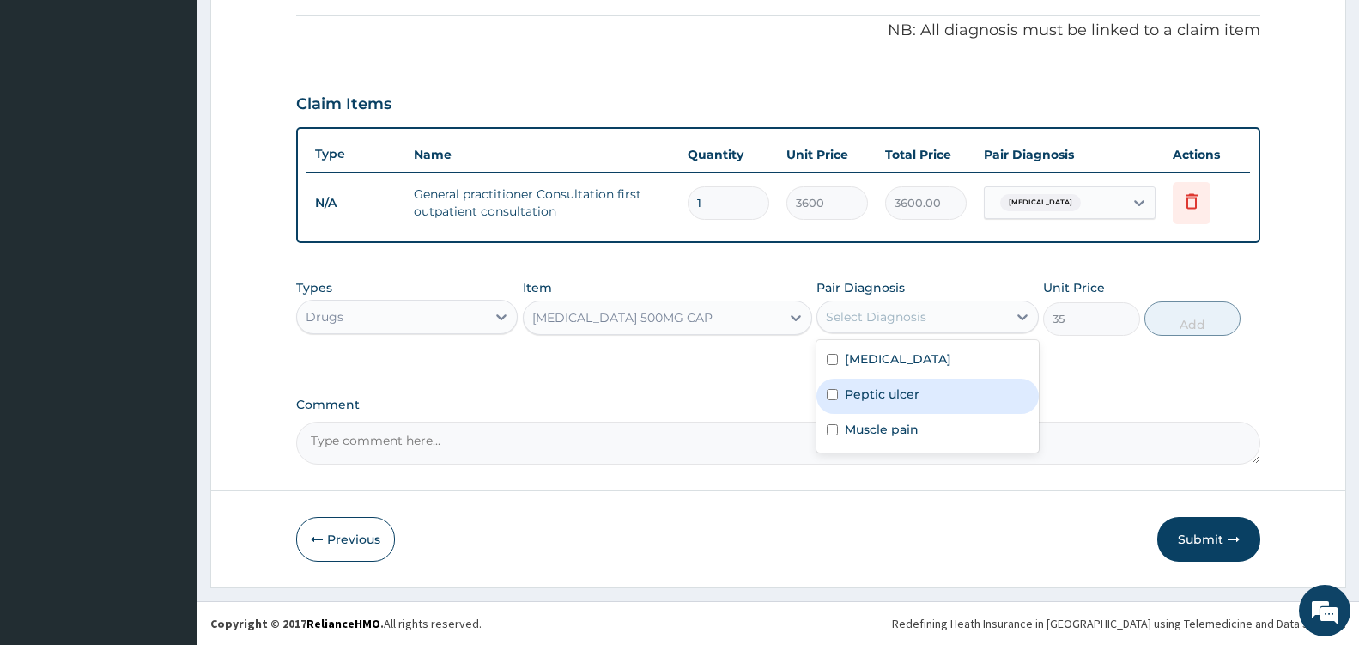
click at [936, 396] on div "Peptic ulcer" at bounding box center [926, 396] width 221 height 35
checkbox input "true"
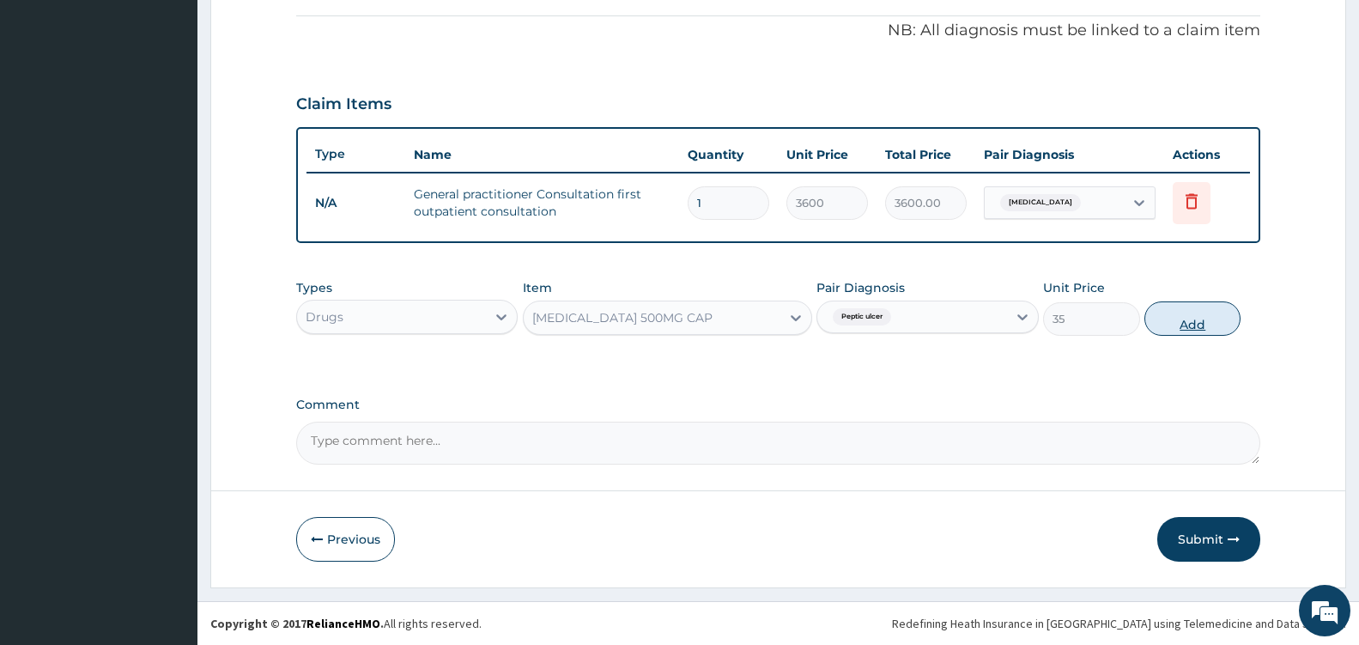
click at [1182, 323] on button "Add" at bounding box center [1192, 318] width 96 height 34
type input "0"
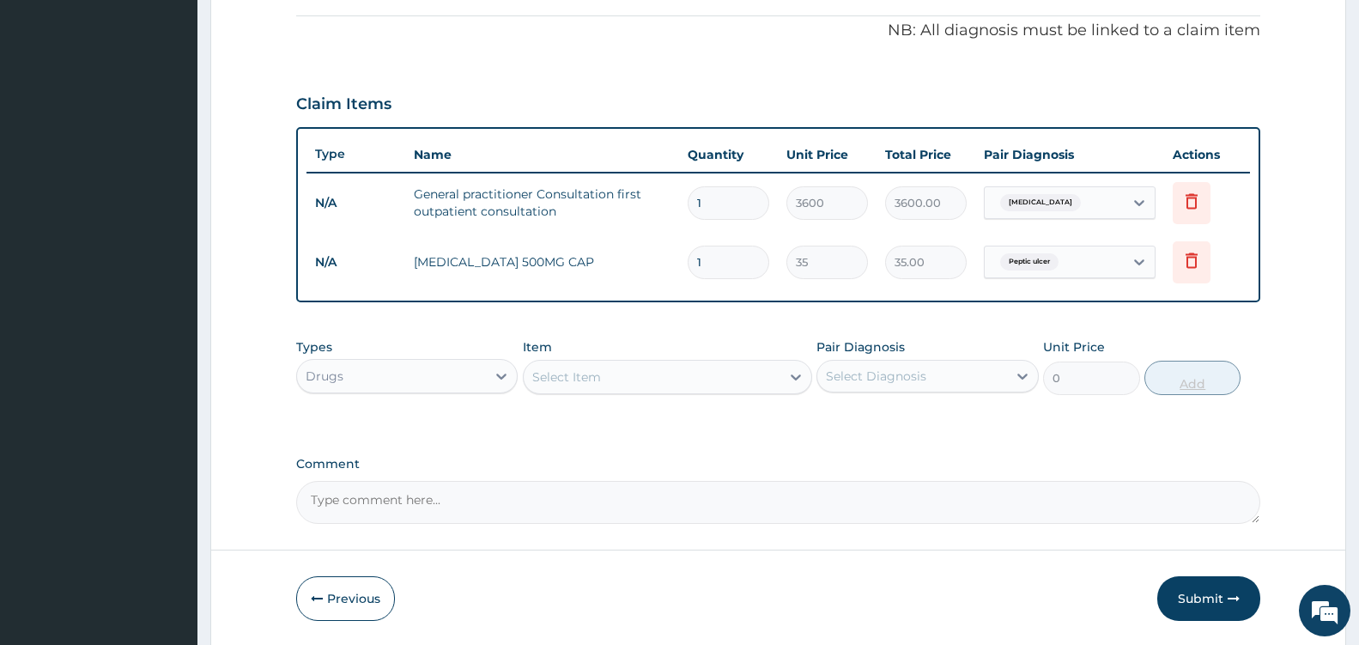
type input "15"
type input "525.00"
type input "15"
click at [789, 376] on icon at bounding box center [795, 376] width 17 height 17
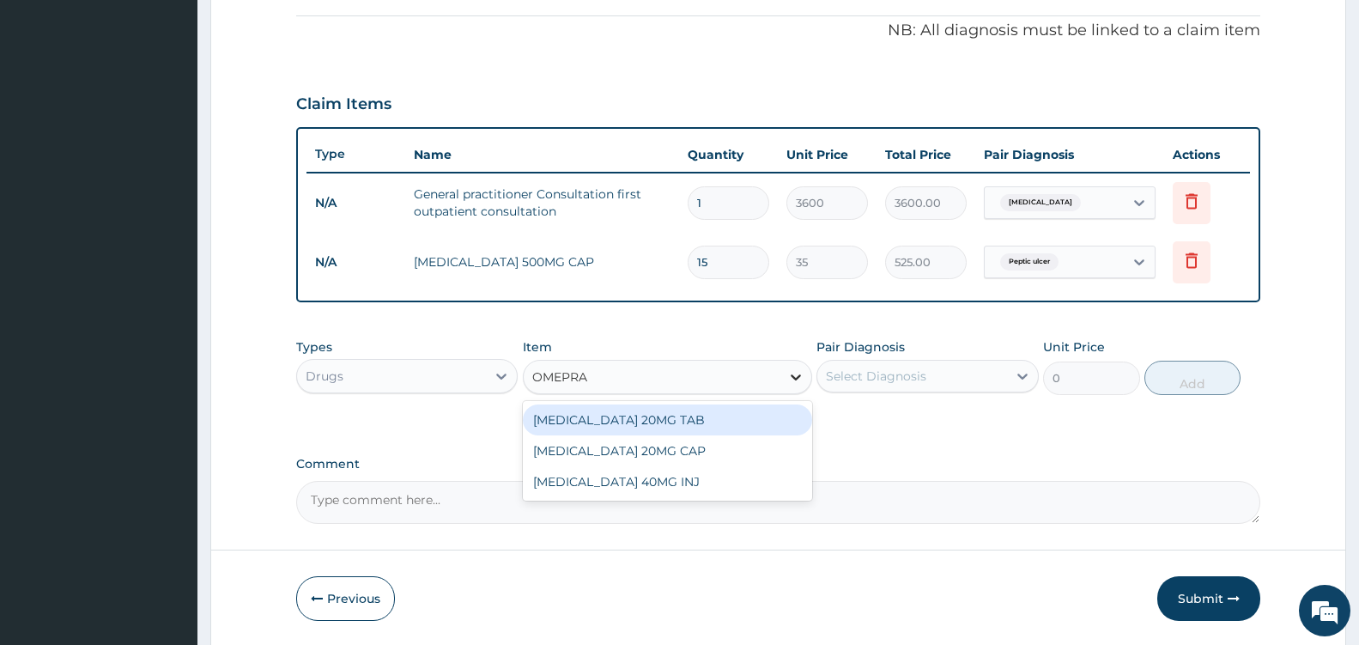
type input "OMEPRAZ"
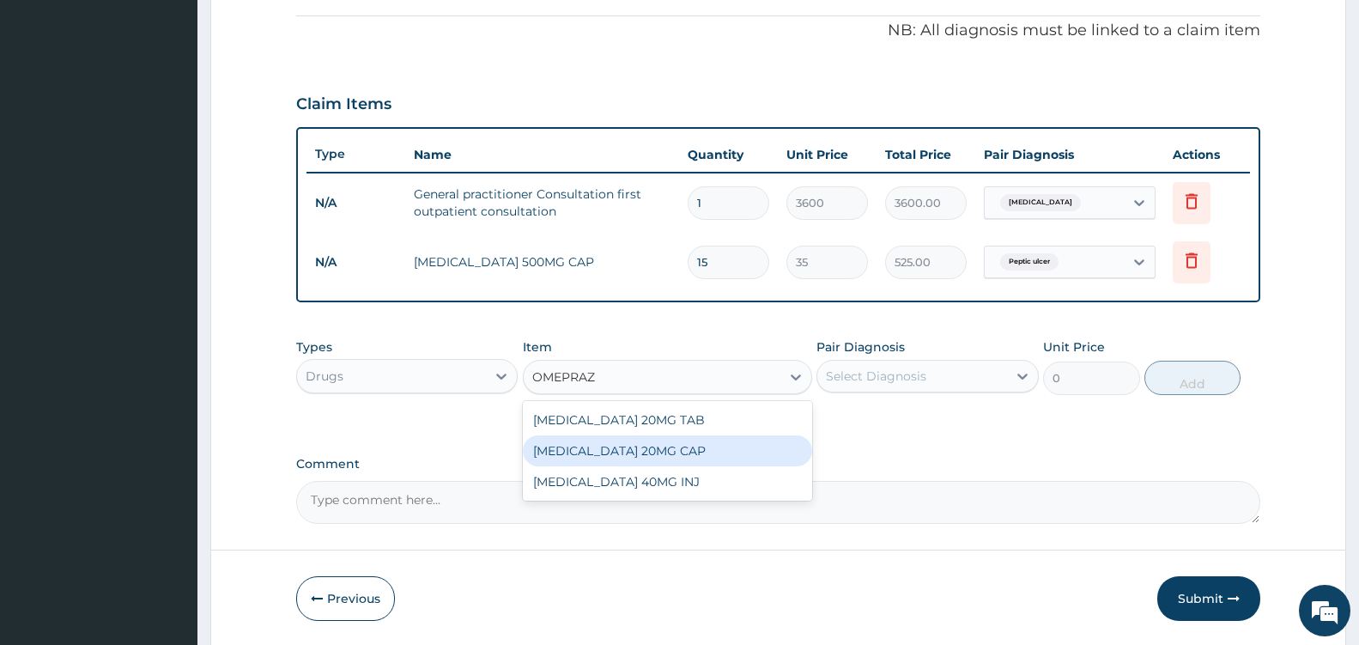
click at [716, 448] on div "OMEPRAZOLE 20MG CAP" at bounding box center [667, 450] width 289 height 31
type input "52.5"
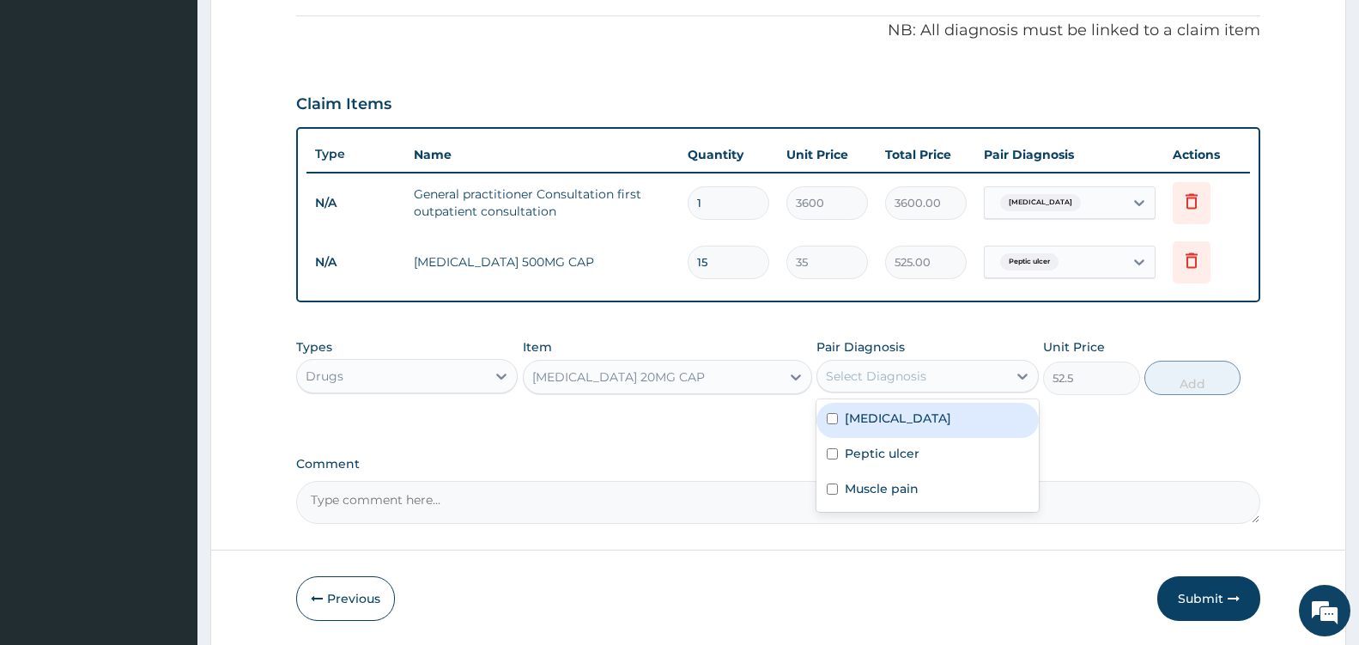
click at [987, 369] on div "Select Diagnosis" at bounding box center [911, 375] width 189 height 27
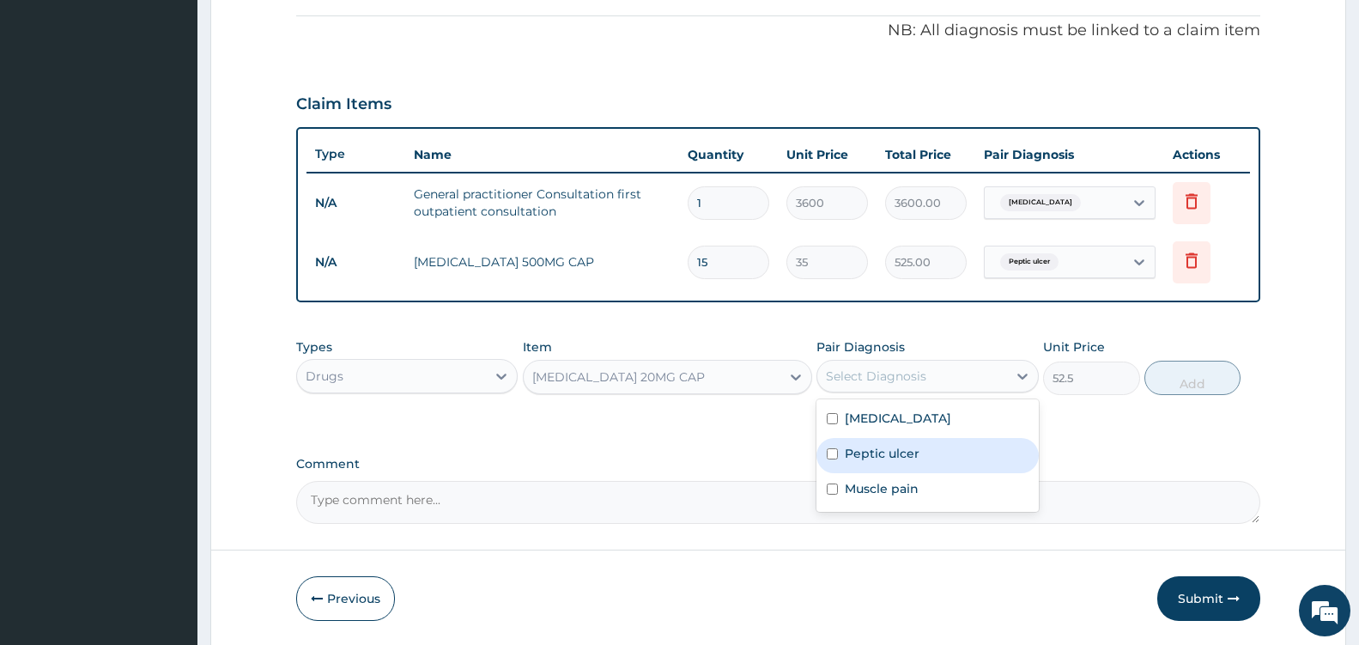
click at [912, 453] on label "Peptic ulcer" at bounding box center [882, 453] width 75 height 17
checkbox input "true"
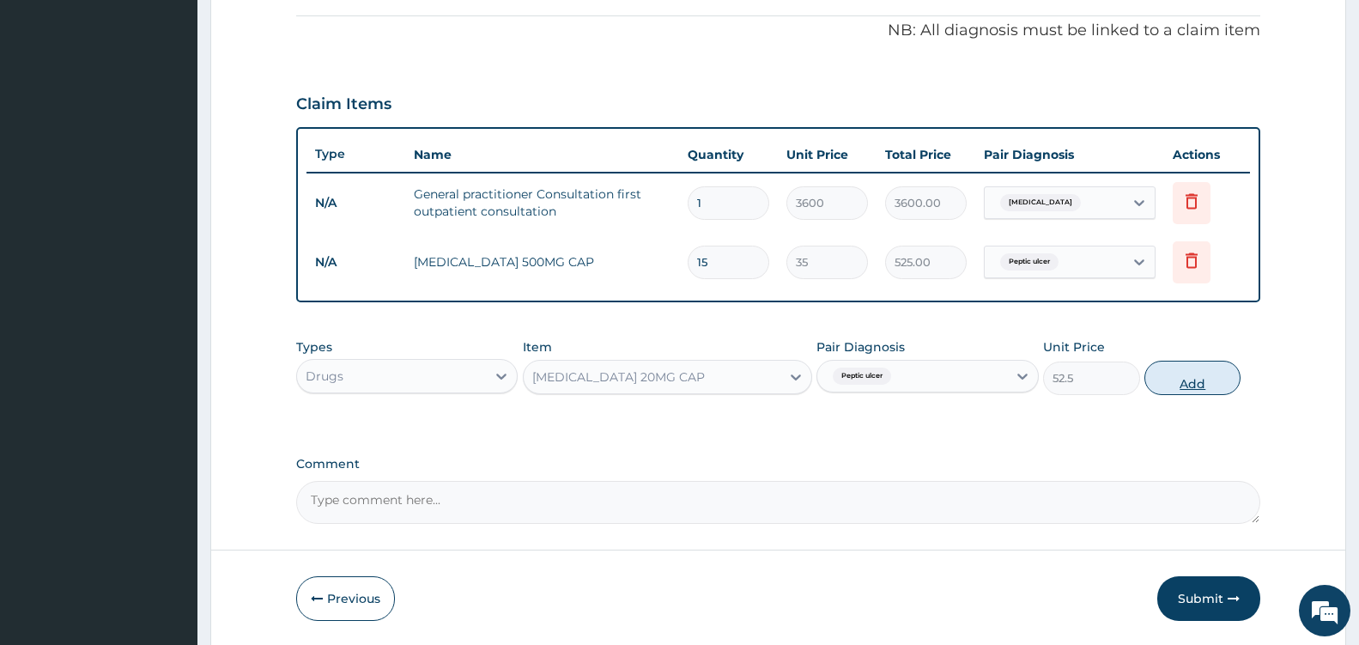
click at [1211, 373] on button "Add" at bounding box center [1192, 377] width 96 height 34
type input "0"
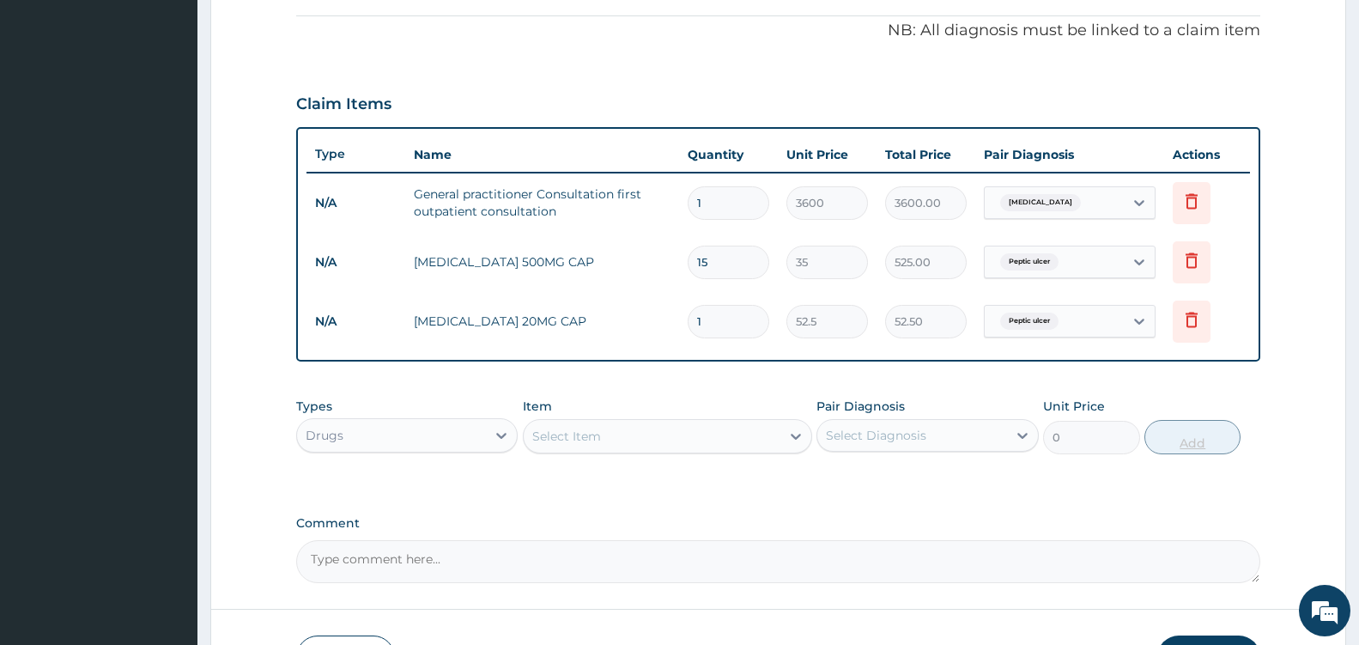
type input "0.00"
type input "7"
type input "367.50"
type input "7"
click at [771, 435] on div "Select Item" at bounding box center [652, 435] width 257 height 27
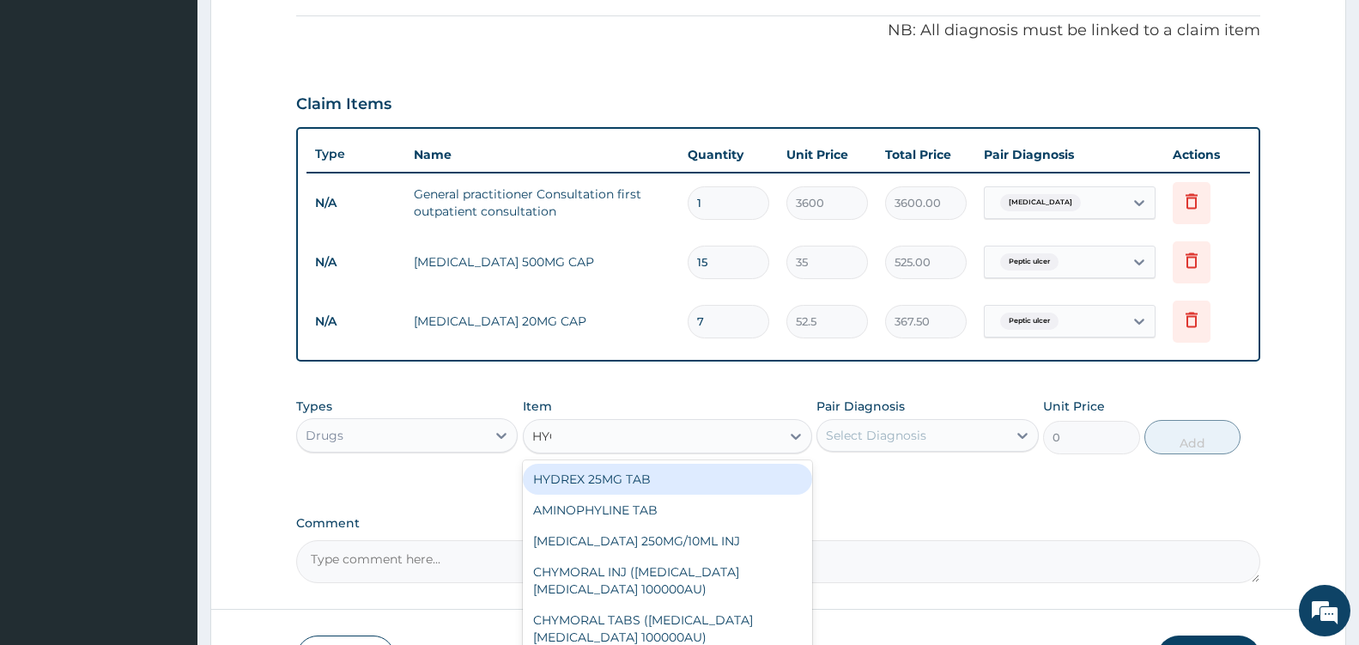
type input "HYOS"
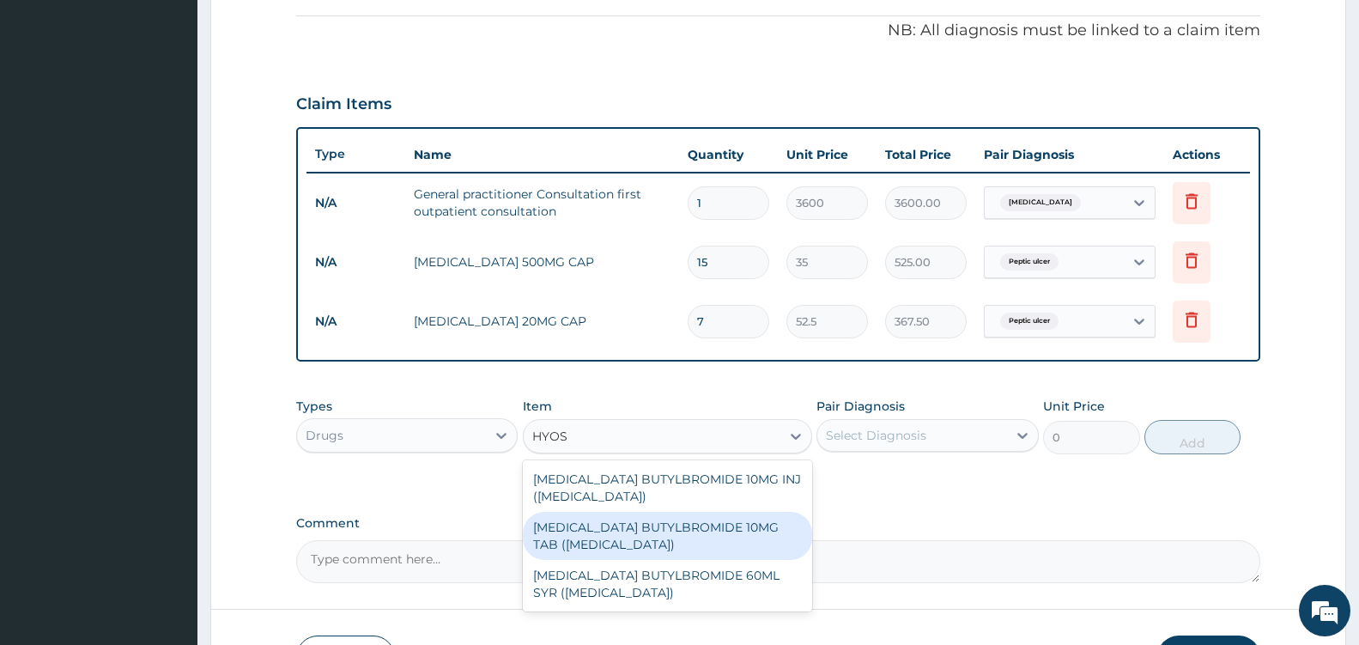
click at [694, 535] on div "HYOSCINE BUTYLBROMIDE 10MG TAB (BUSCOPAN)" at bounding box center [667, 536] width 289 height 48
type input "52.5"
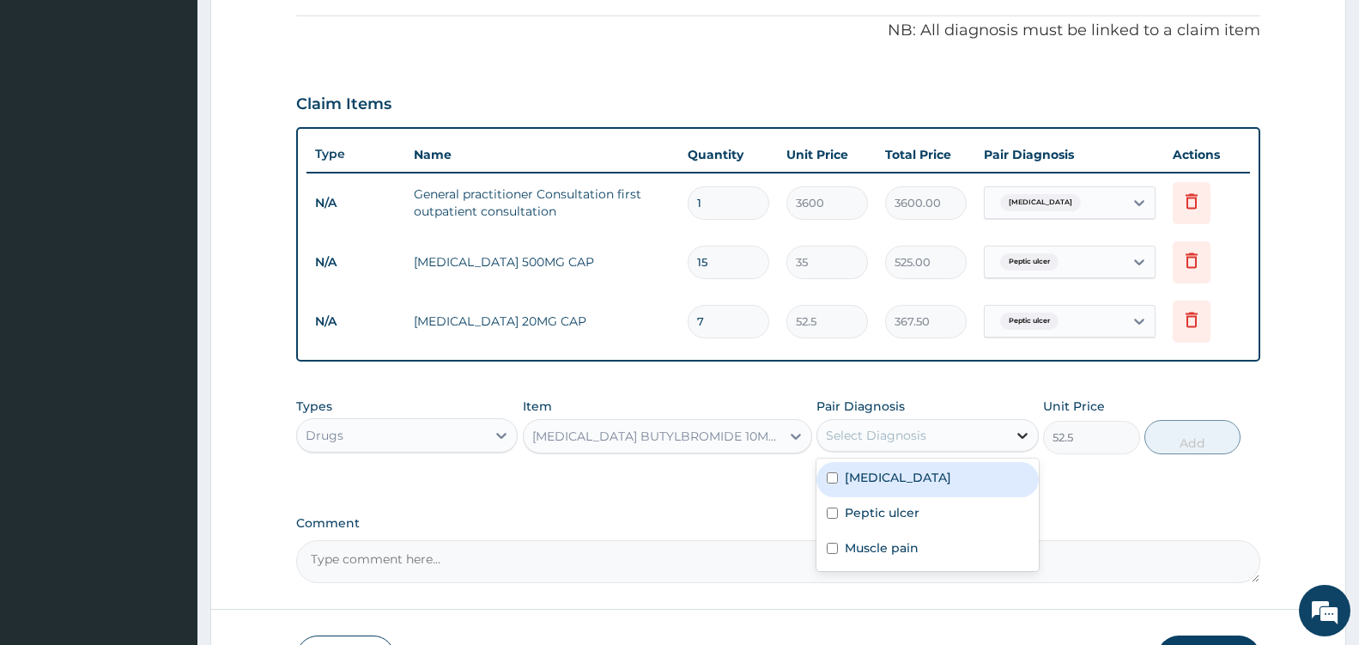
click at [1009, 431] on div at bounding box center [1022, 435] width 31 height 31
click at [925, 521] on div "Peptic ulcer" at bounding box center [926, 514] width 221 height 35
checkbox input "true"
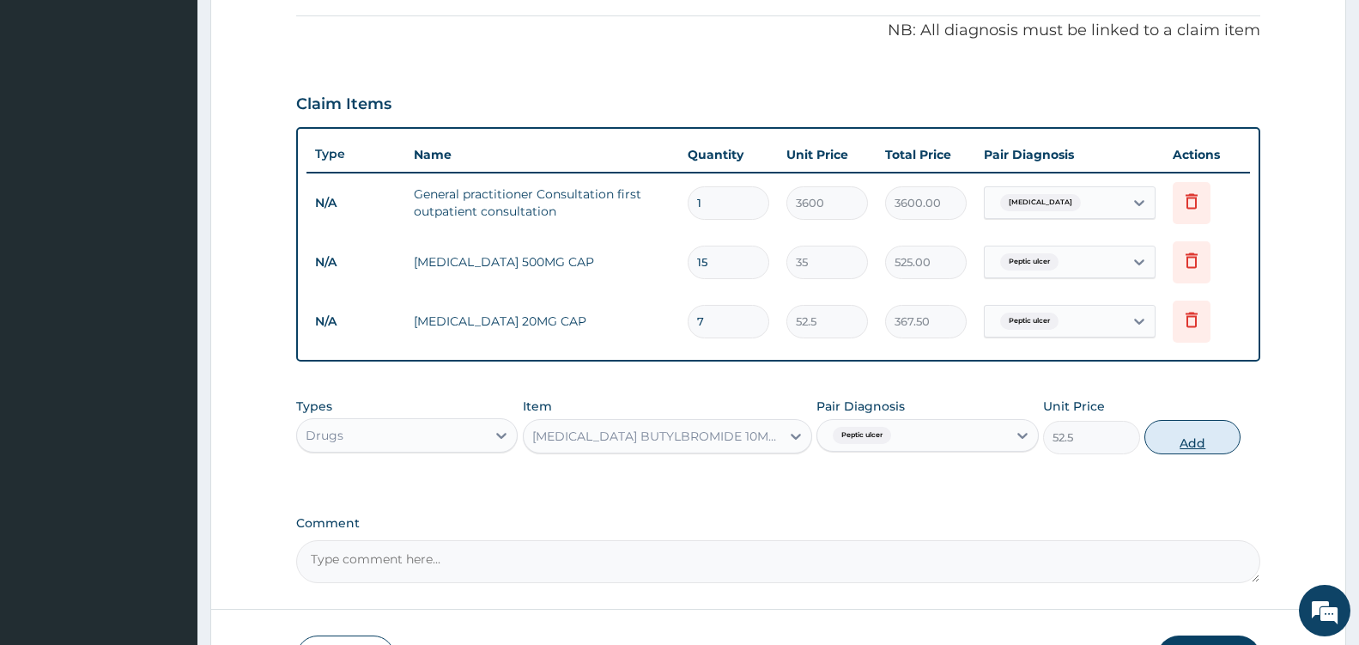
click at [1189, 440] on button "Add" at bounding box center [1192, 437] width 96 height 34
type input "0"
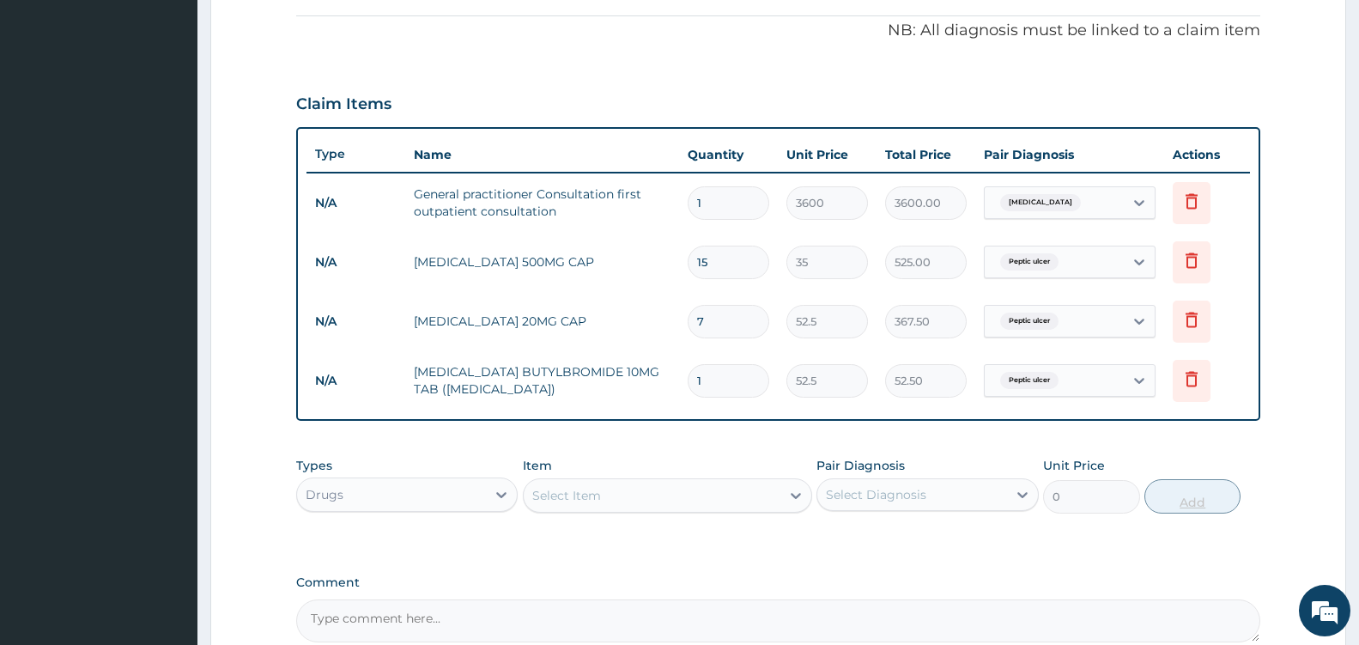
type input "0.00"
type input "2"
type input "105.00"
type input "28"
type input "1470.00"
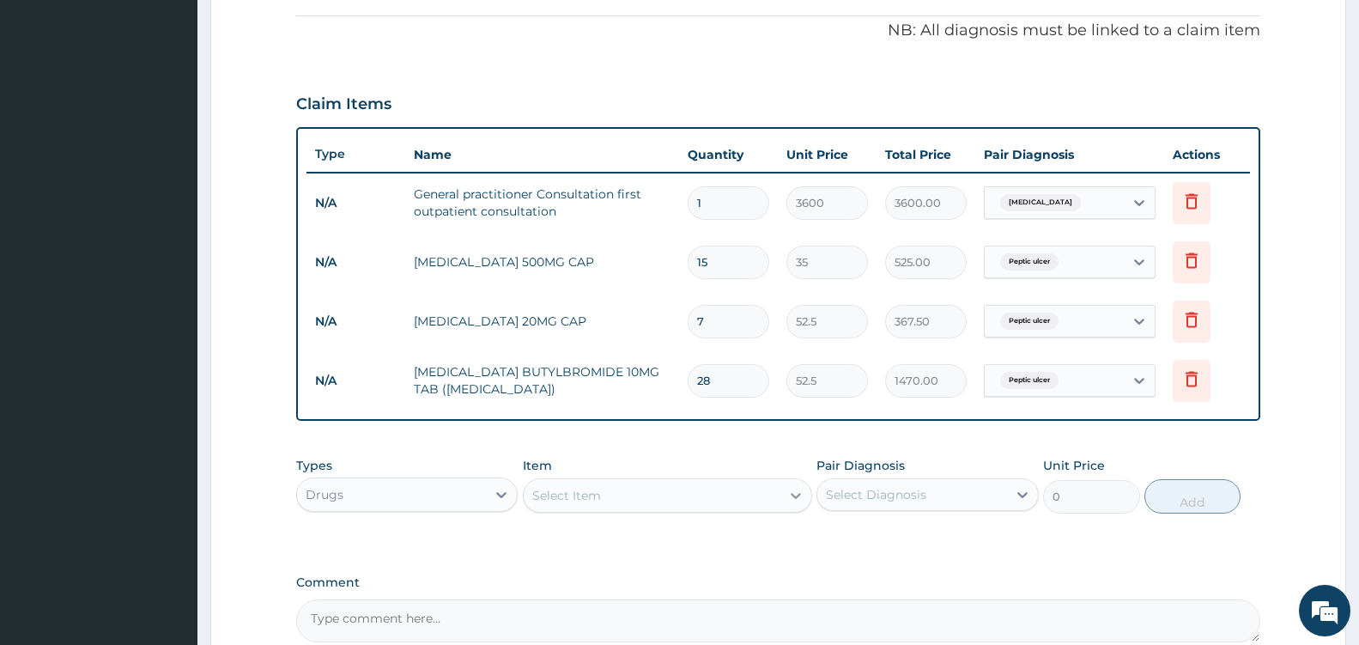
type input "28"
click at [784, 495] on div at bounding box center [795, 495] width 31 height 31
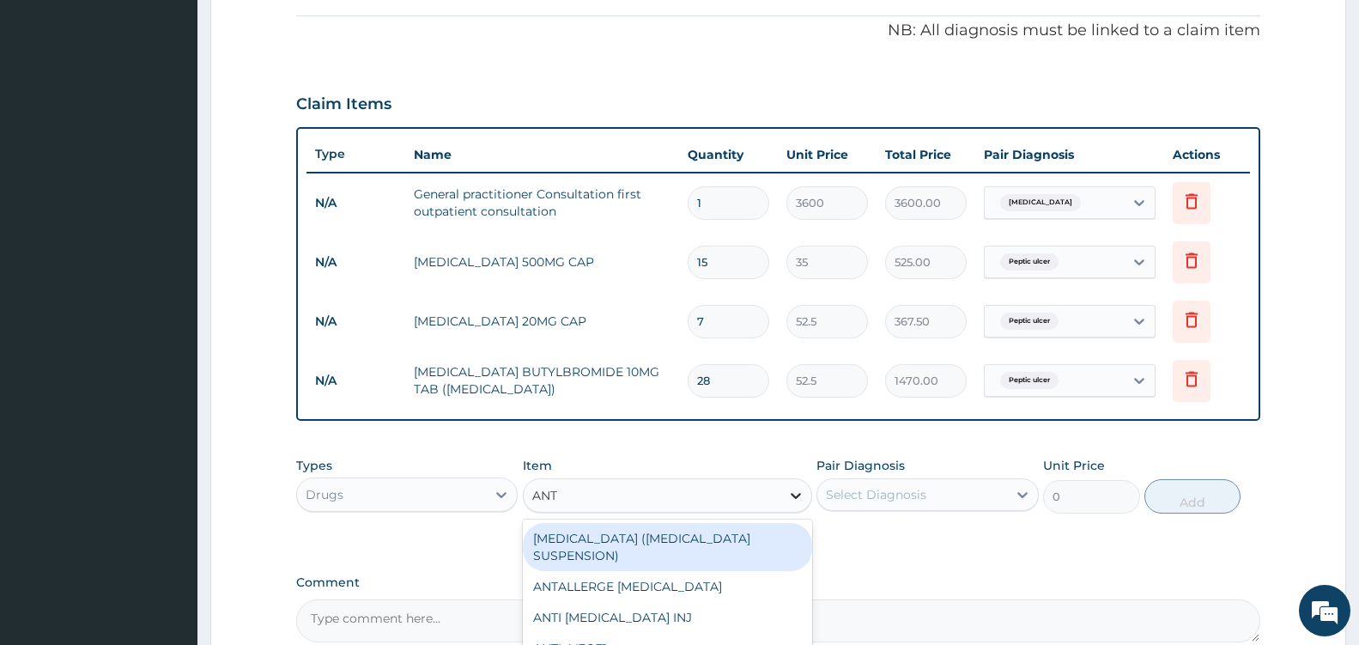
type input "ANTA"
click at [758, 536] on div "ANTACID (RULOX SUSPENSION)" at bounding box center [667, 547] width 289 height 48
type input "795.375"
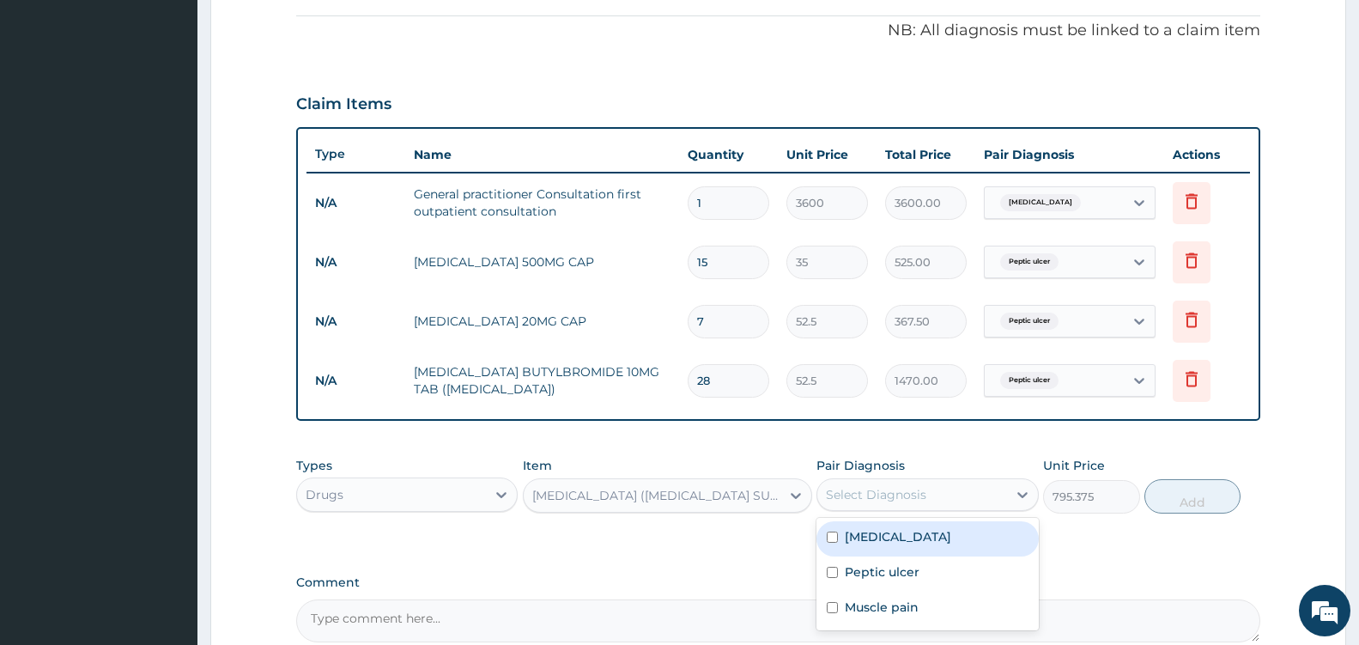
click at [991, 494] on div "Select Diagnosis" at bounding box center [911, 494] width 189 height 27
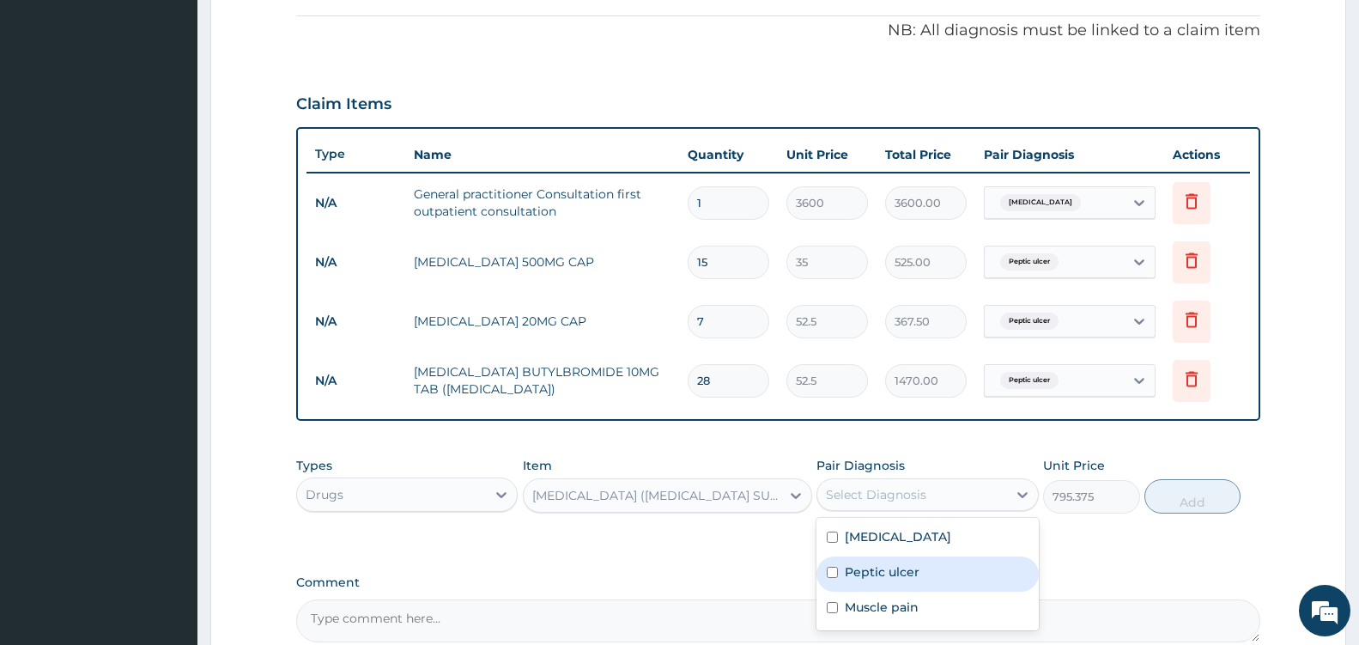
click at [926, 575] on div "Peptic ulcer" at bounding box center [926, 573] width 221 height 35
checkbox input "true"
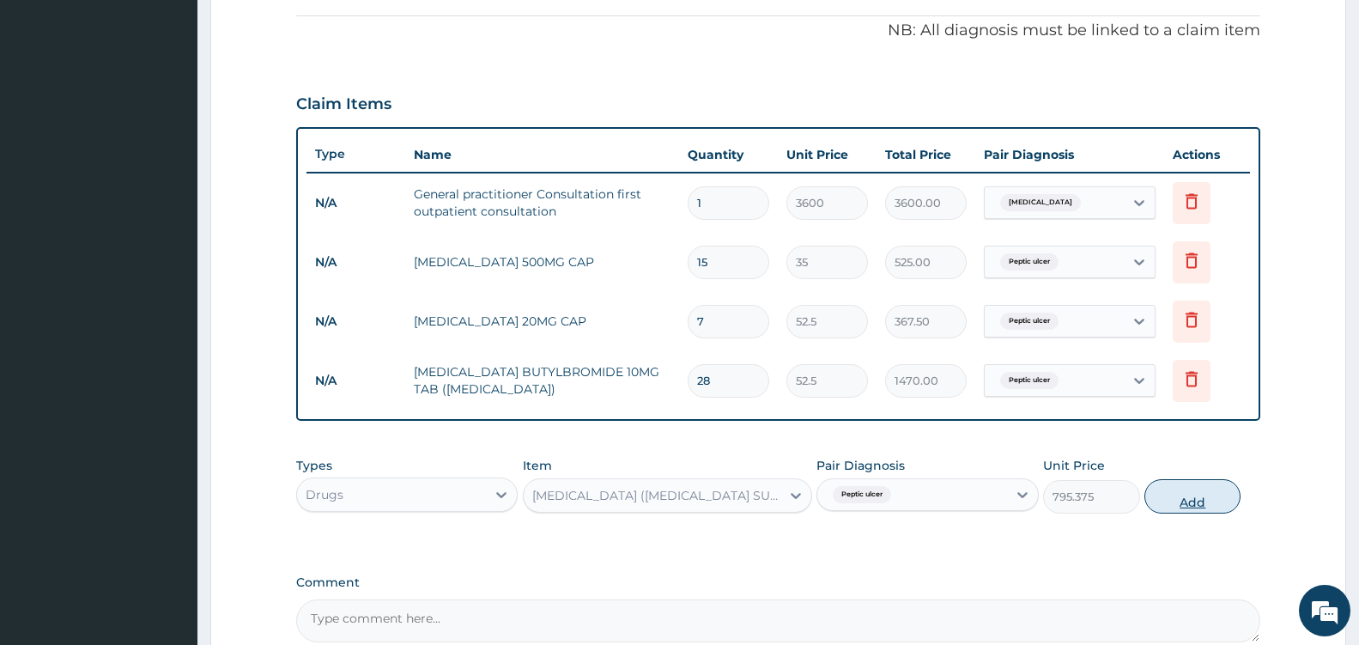
click at [1203, 495] on button "Add" at bounding box center [1192, 496] width 96 height 34
type input "0"
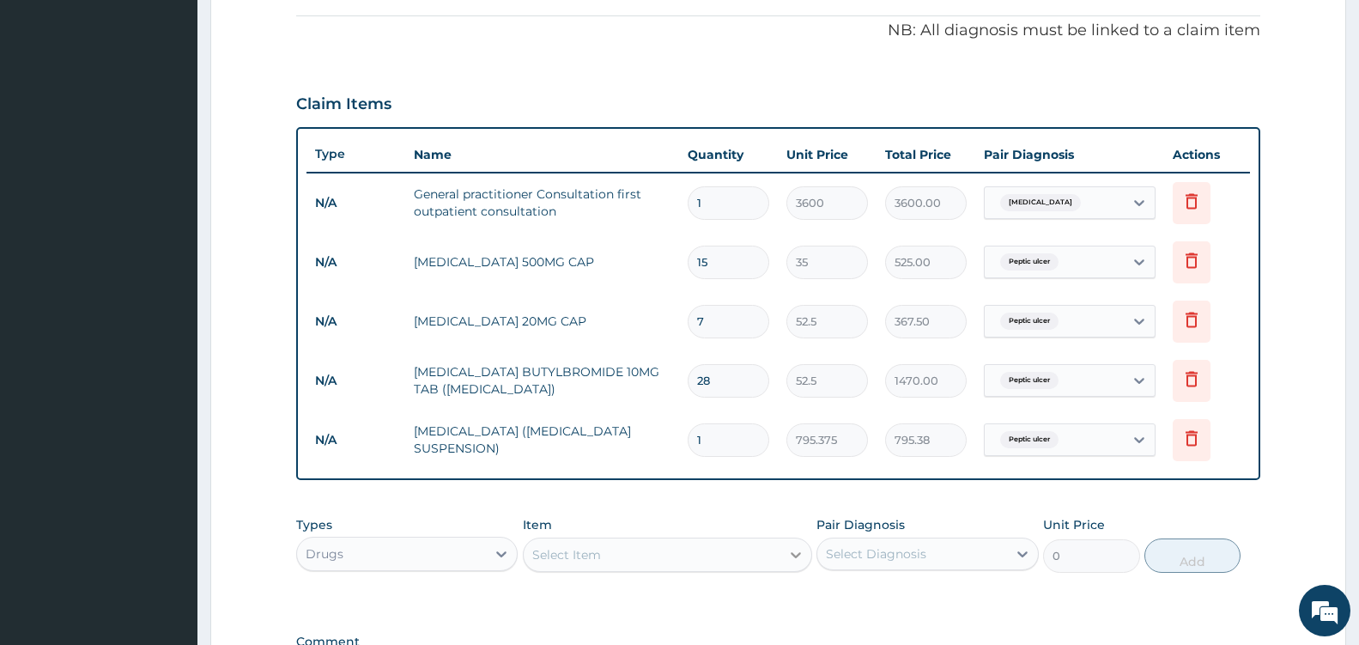
click at [781, 550] on div at bounding box center [795, 554] width 31 height 31
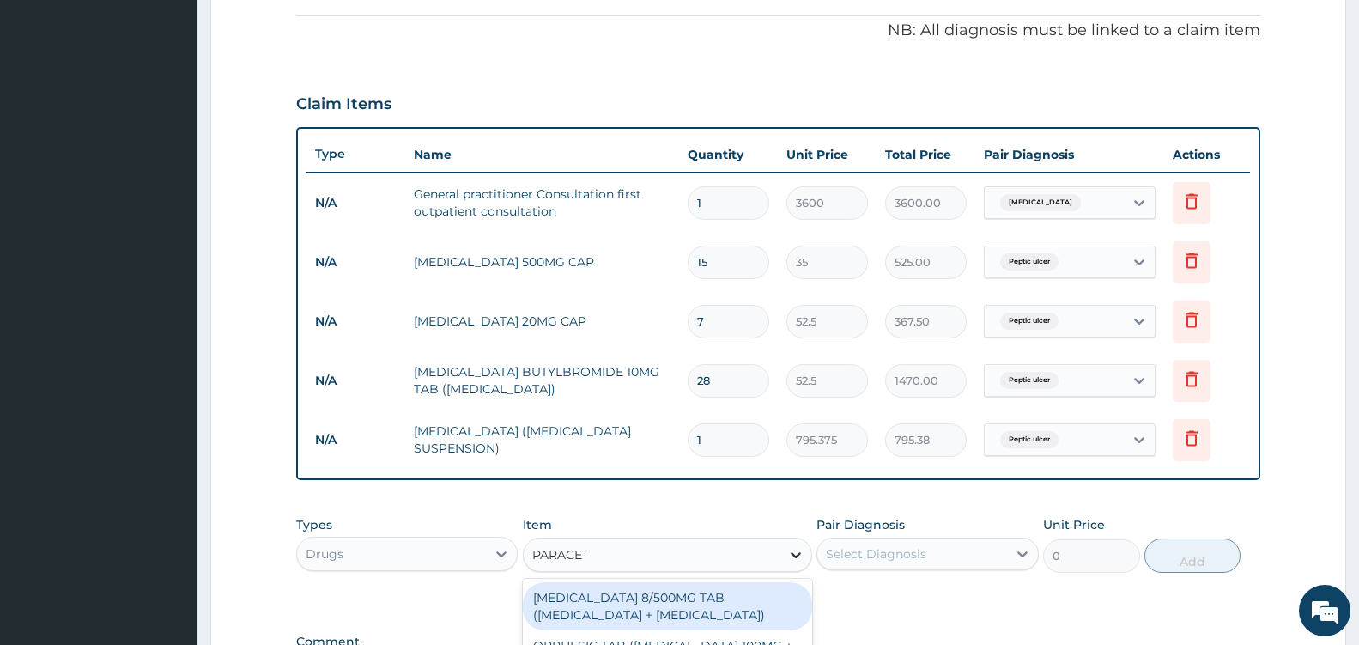
type input "PARACETA"
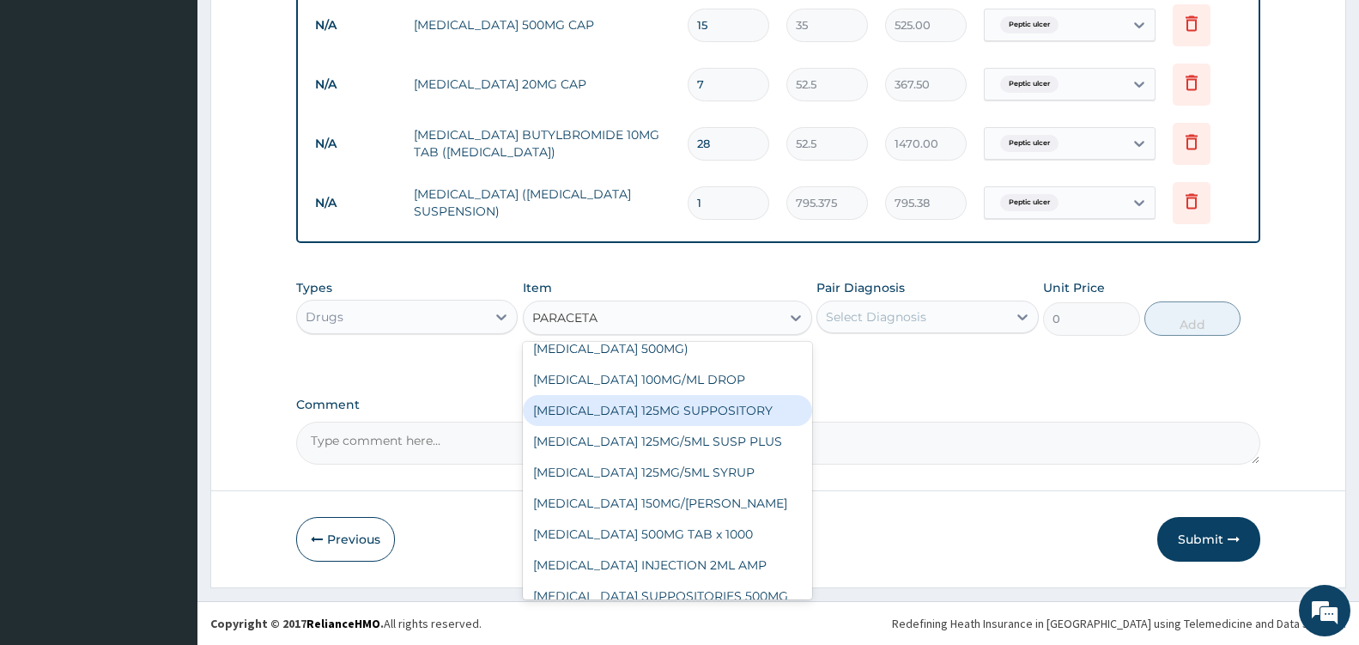
scroll to position [93, 0]
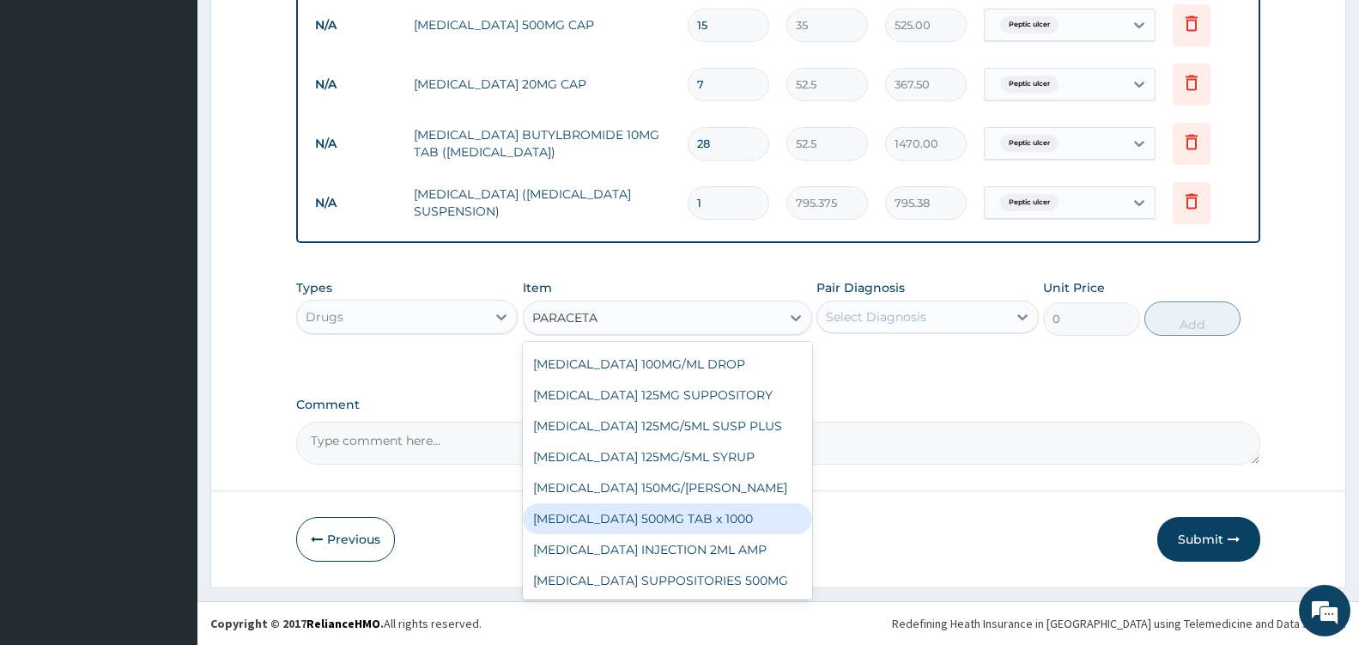
click at [651, 511] on div "PARACETAMOL 500MG TAB x 1000" at bounding box center [667, 518] width 289 height 31
type input "11.025"
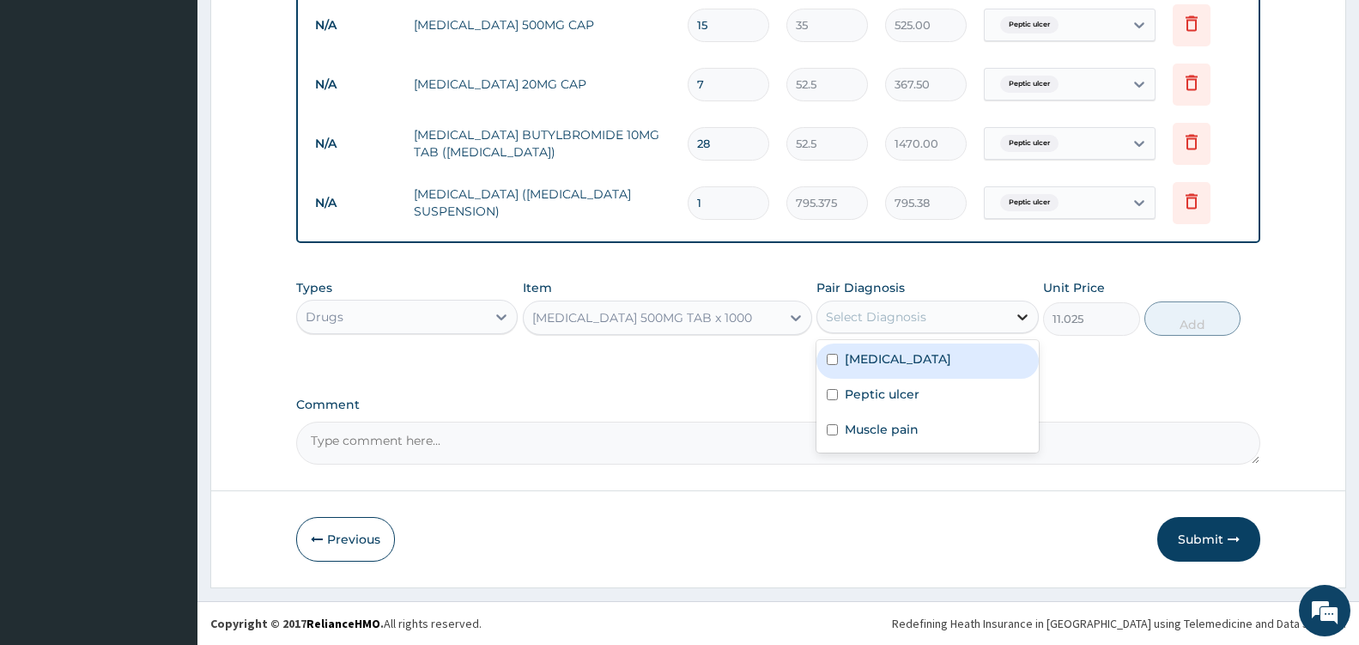
click at [1019, 319] on icon at bounding box center [1022, 316] width 17 height 17
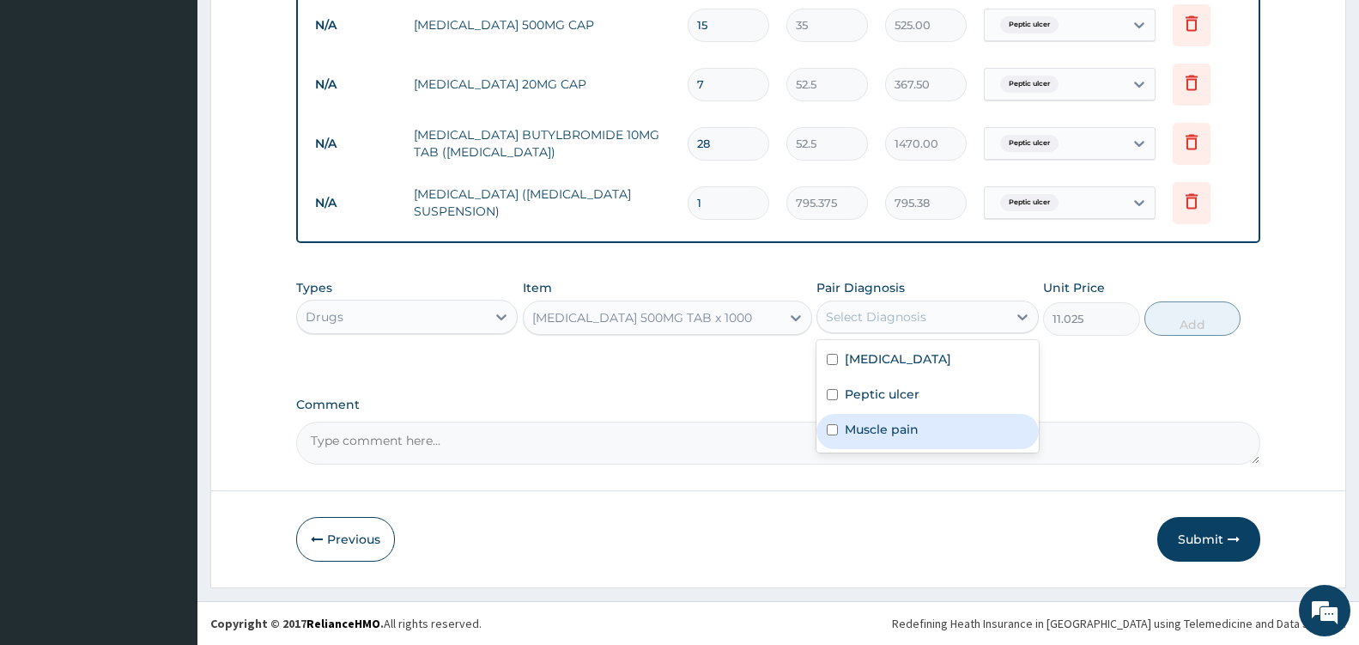
click at [925, 430] on div "Muscle pain" at bounding box center [926, 431] width 221 height 35
checkbox input "true"
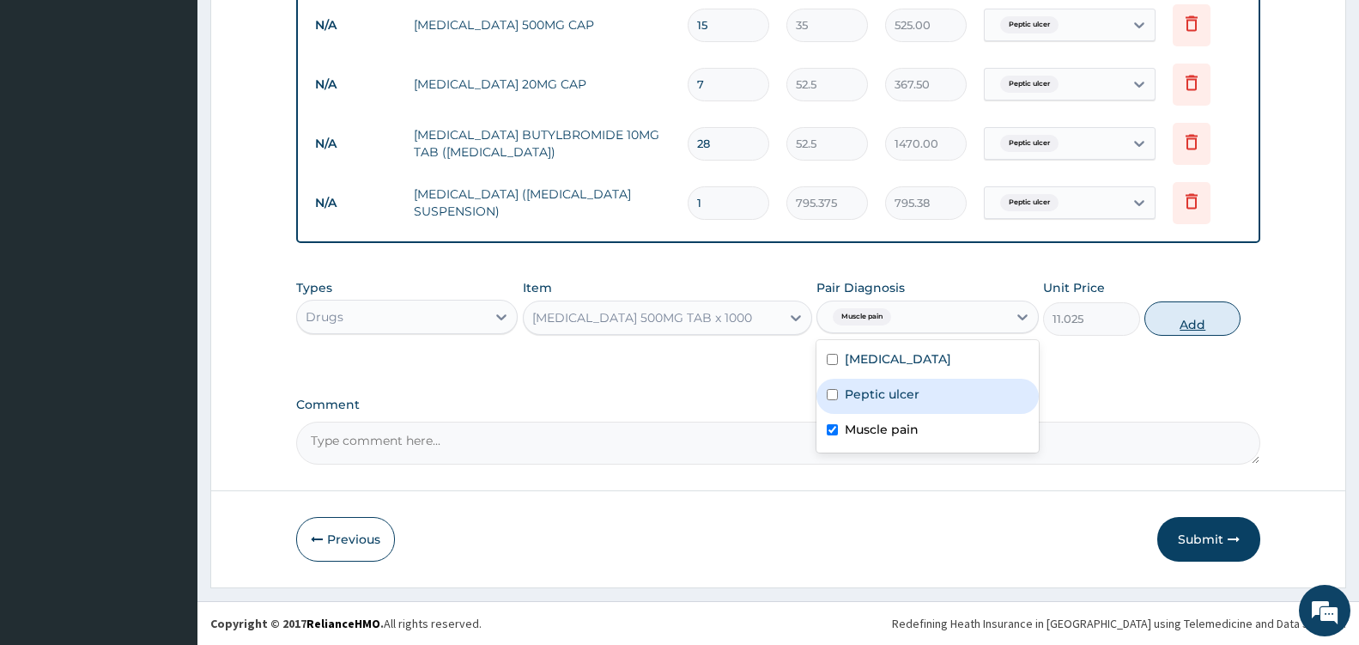
click at [1207, 318] on button "Add" at bounding box center [1192, 318] width 96 height 34
type input "0"
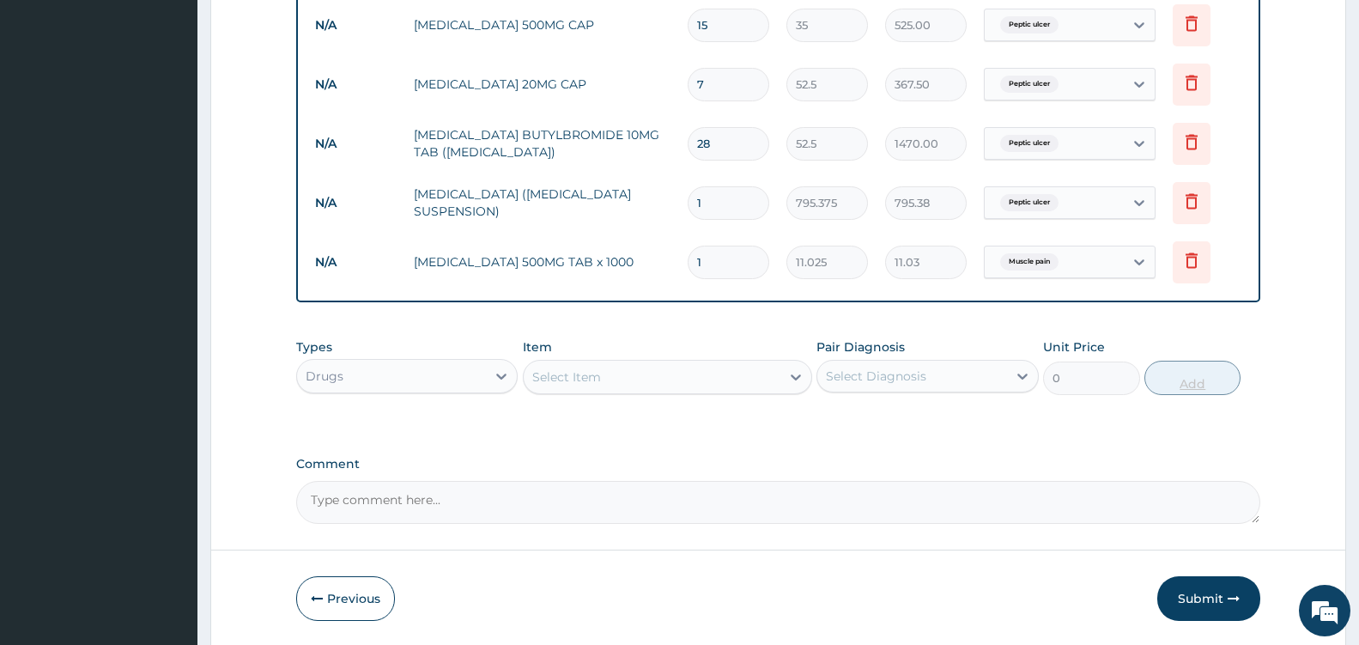
type input "18"
type input "198.45"
type input "18"
click at [1226, 595] on button "Submit" at bounding box center [1208, 598] width 103 height 45
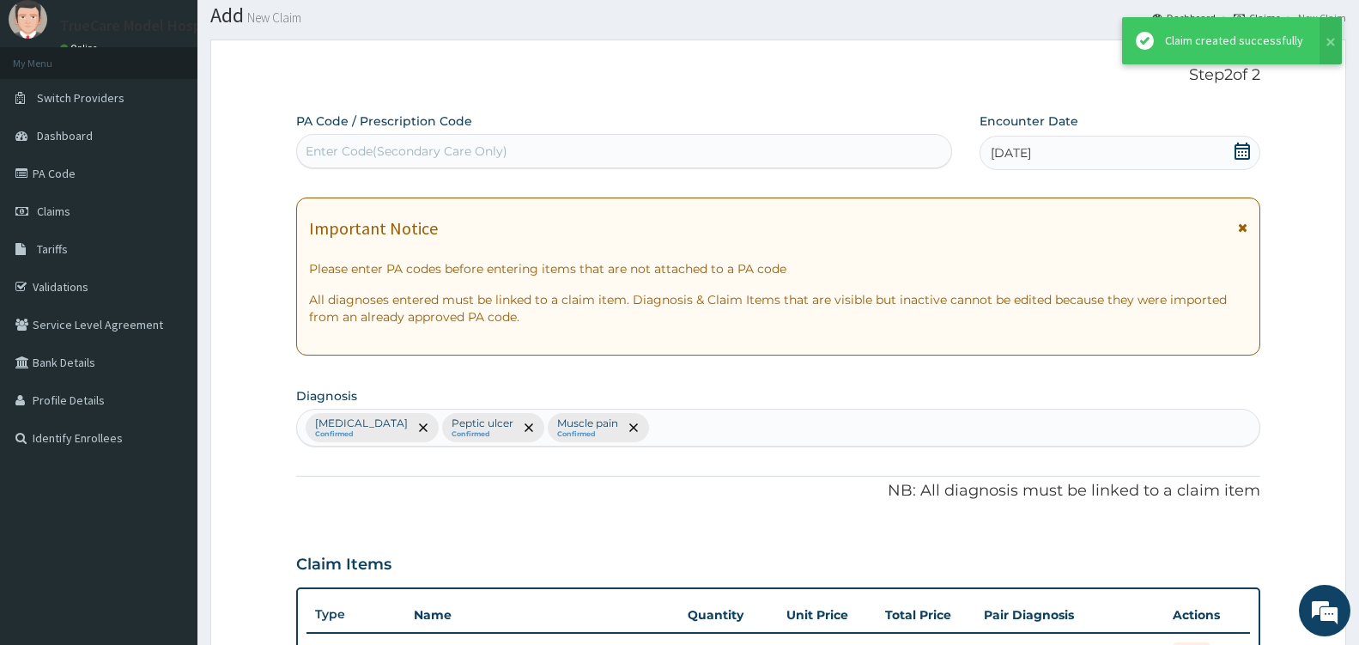
scroll to position [748, 0]
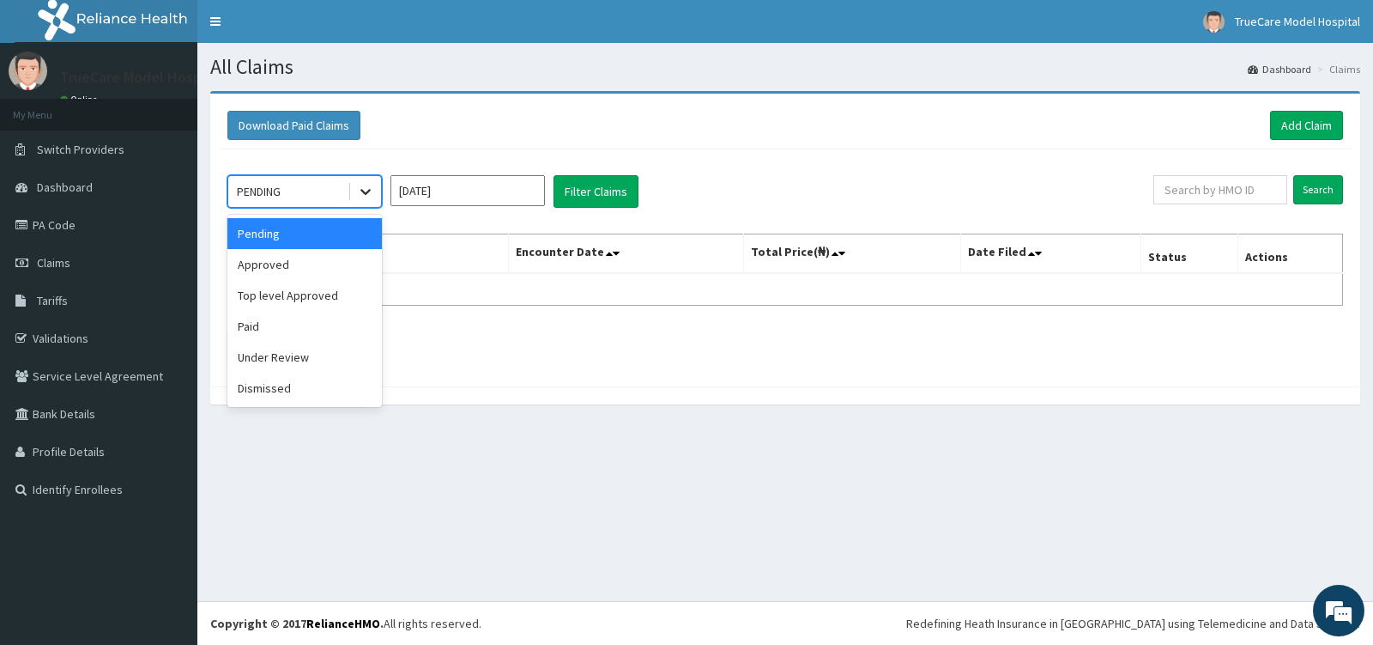
click at [369, 197] on icon at bounding box center [365, 191] width 17 height 17
click at [324, 271] on div "Approved" at bounding box center [304, 264] width 154 height 31
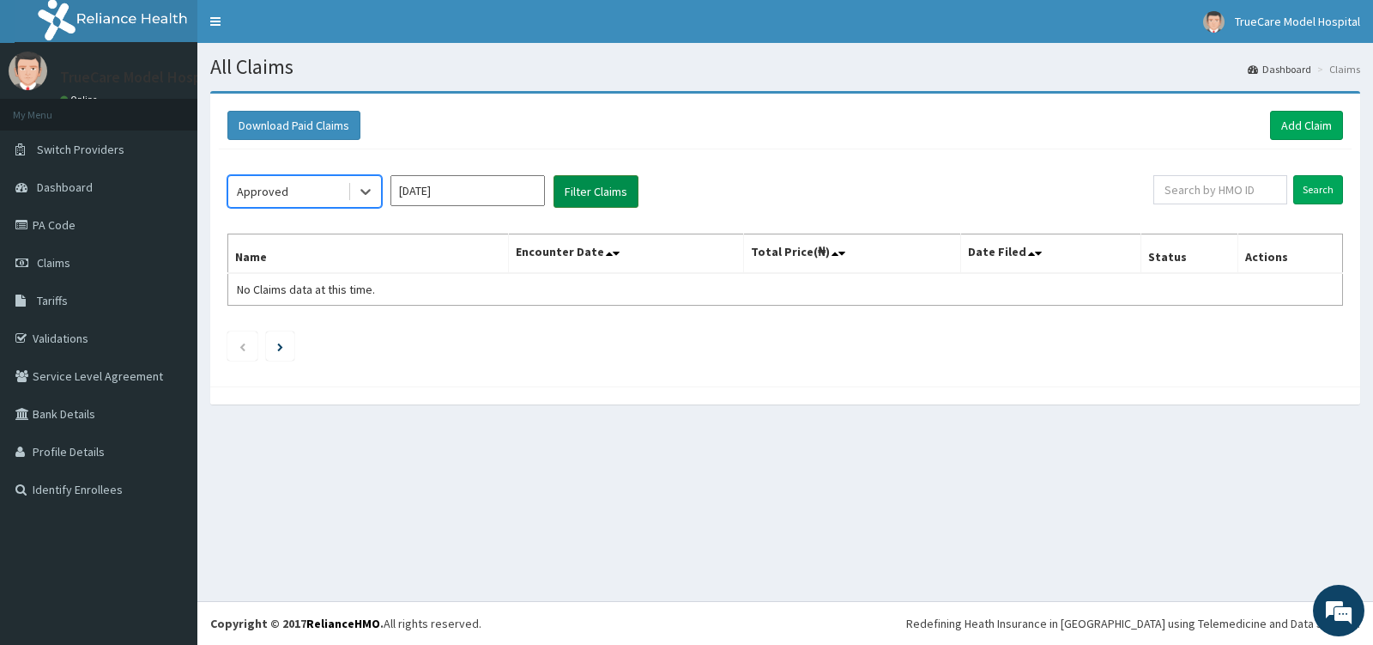
click at [578, 188] on button "Filter Claims" at bounding box center [596, 191] width 85 height 33
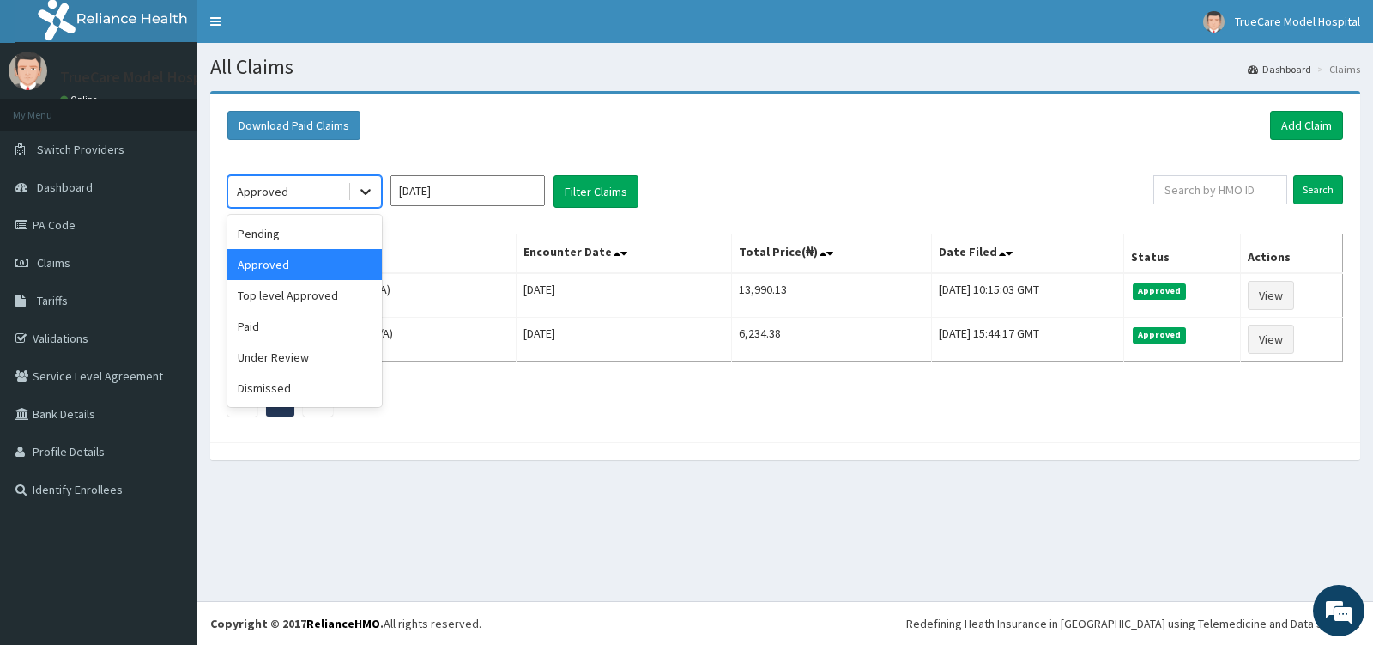
click at [360, 181] on div at bounding box center [365, 191] width 31 height 31
click at [324, 249] on div "Approved" at bounding box center [304, 264] width 154 height 31
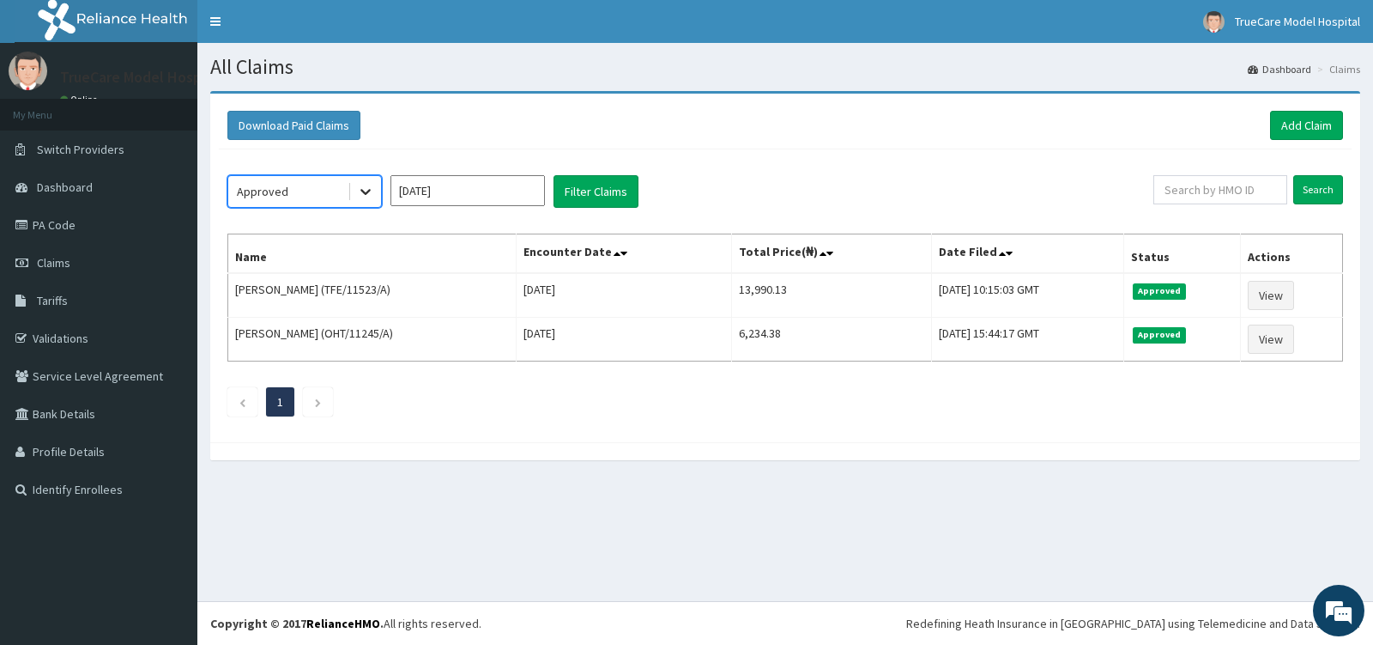
click at [378, 193] on div at bounding box center [365, 191] width 31 height 31
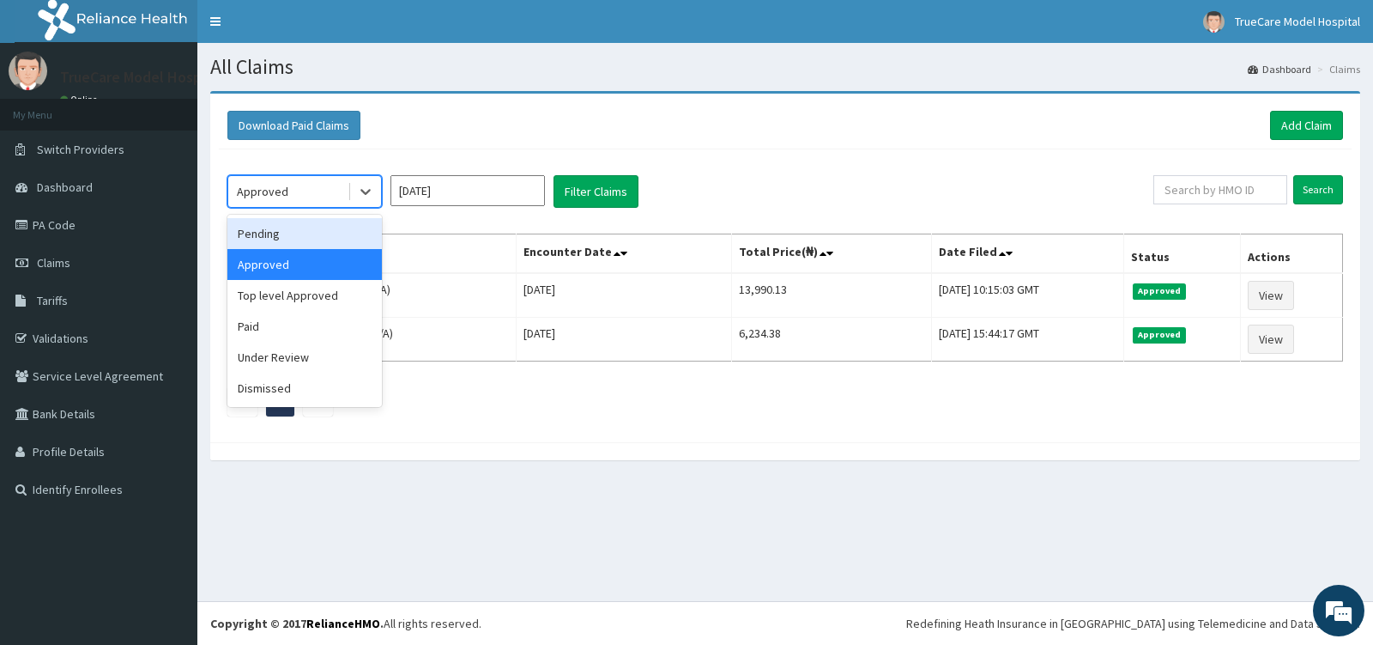
click at [341, 224] on div "Pending" at bounding box center [304, 233] width 154 height 31
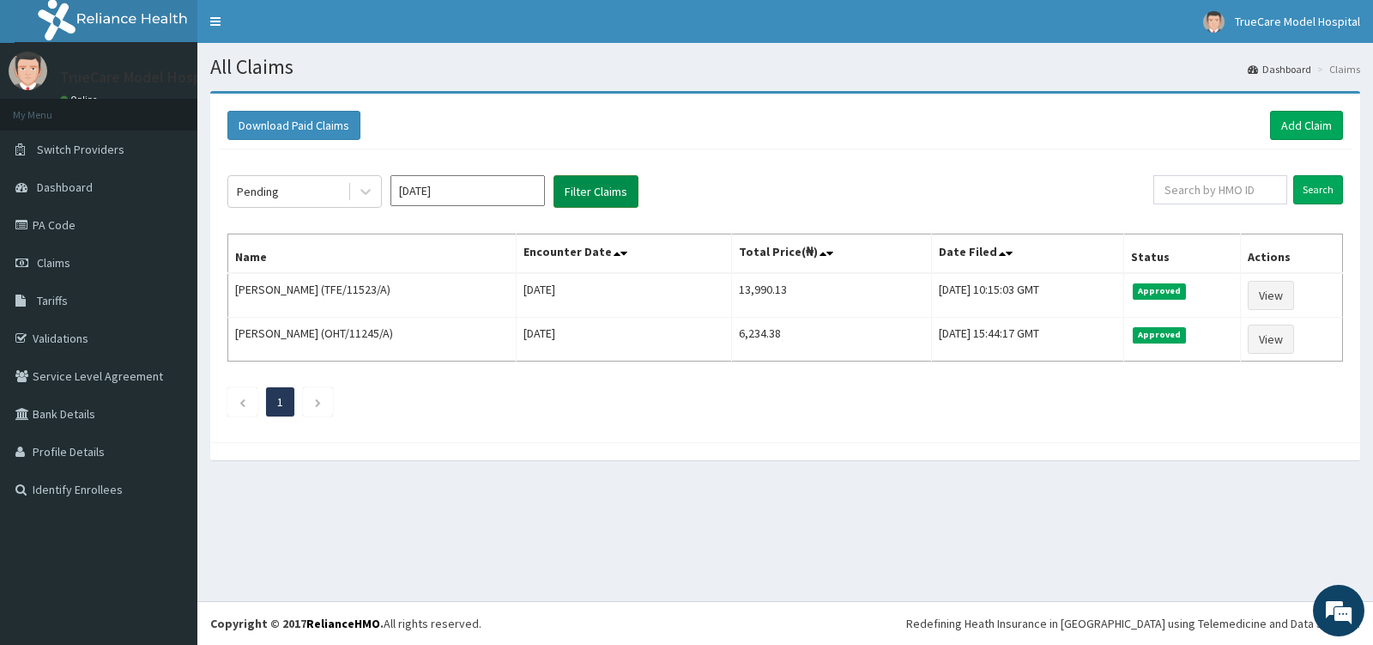
click at [587, 192] on button "Filter Claims" at bounding box center [596, 191] width 85 height 33
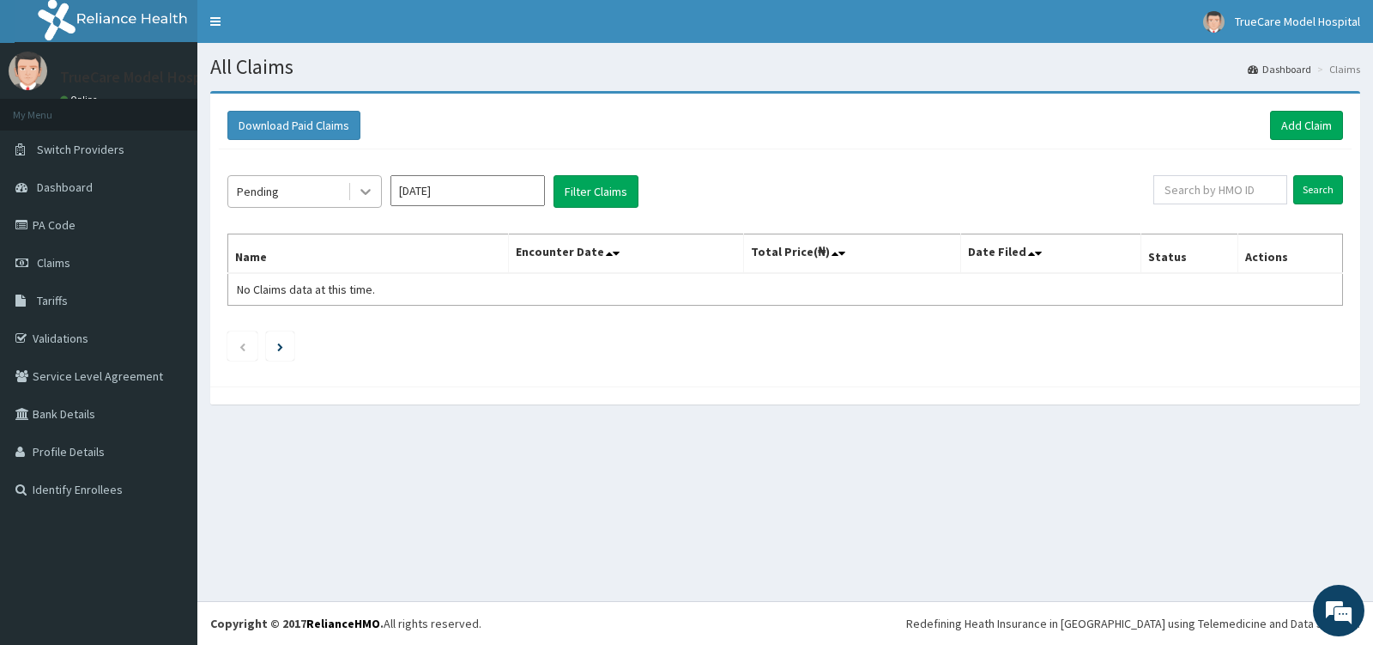
click at [353, 191] on div at bounding box center [365, 191] width 31 height 31
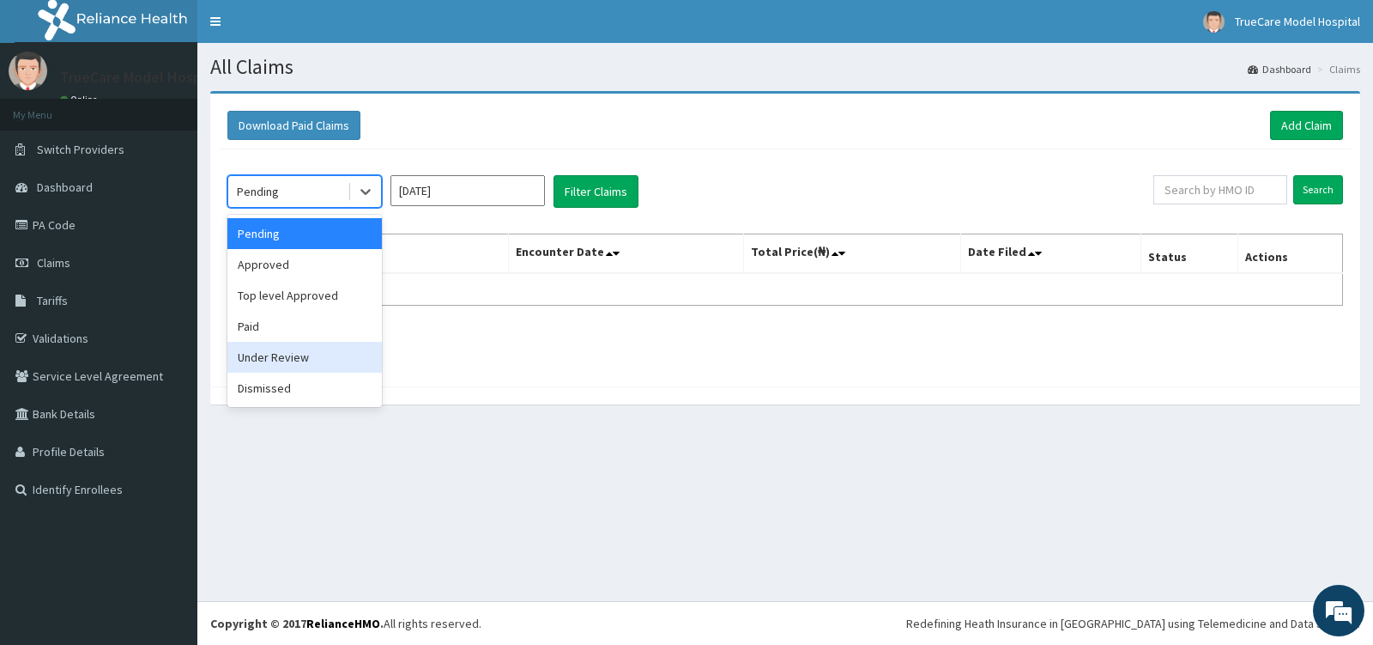
click at [339, 355] on div "Under Review" at bounding box center [304, 357] width 154 height 31
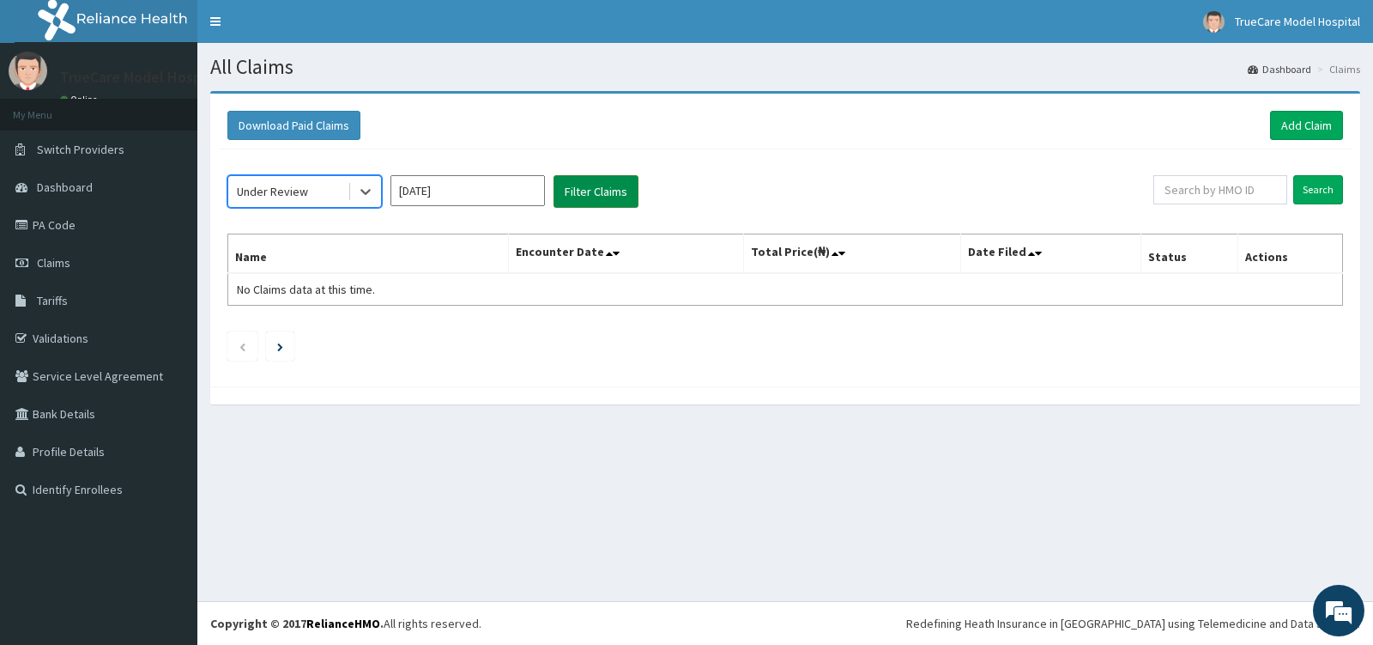
click at [585, 193] on button "Filter Claims" at bounding box center [596, 191] width 85 height 33
